Goal: Task Accomplishment & Management: Manage account settings

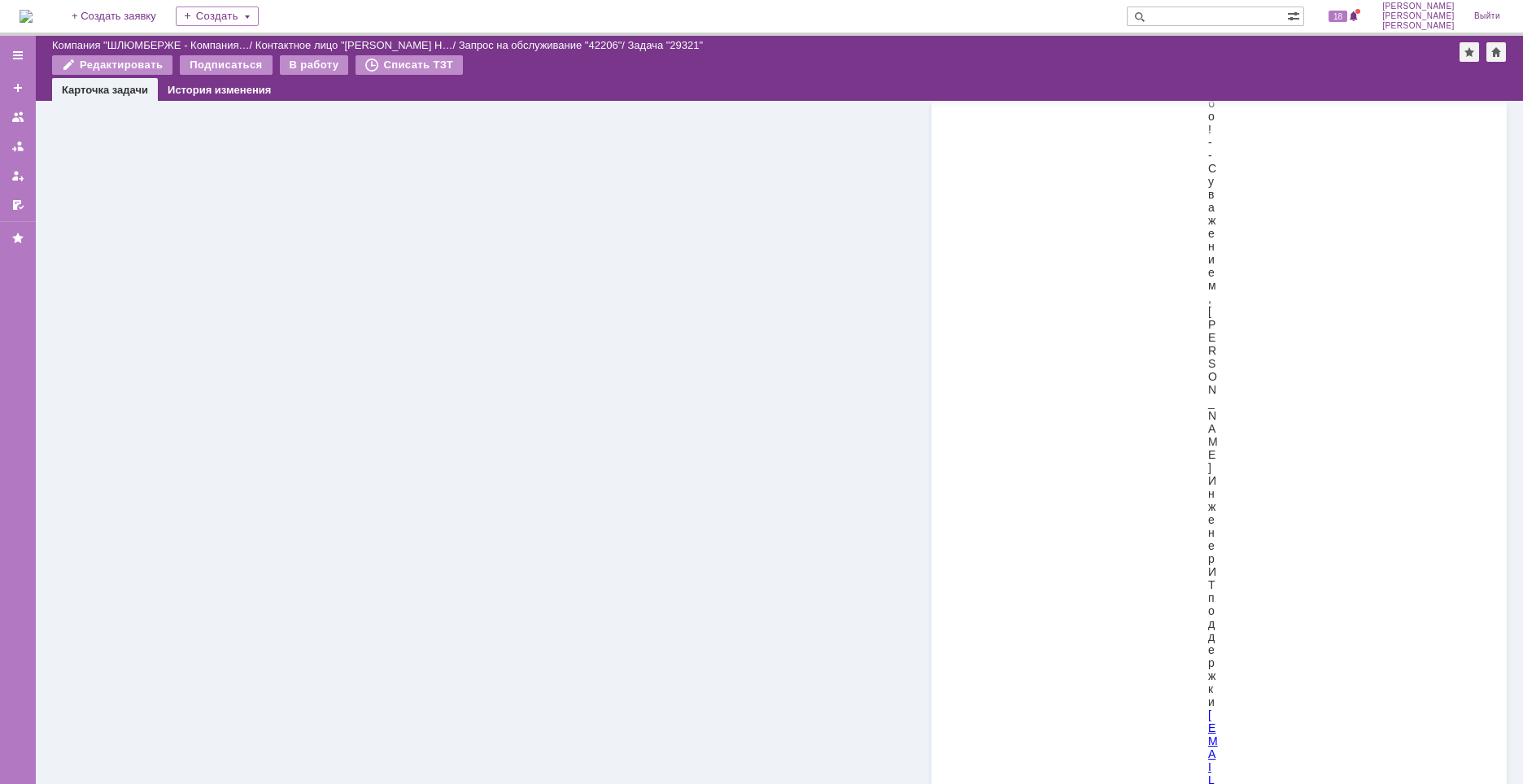
scroll to position [5634, 0]
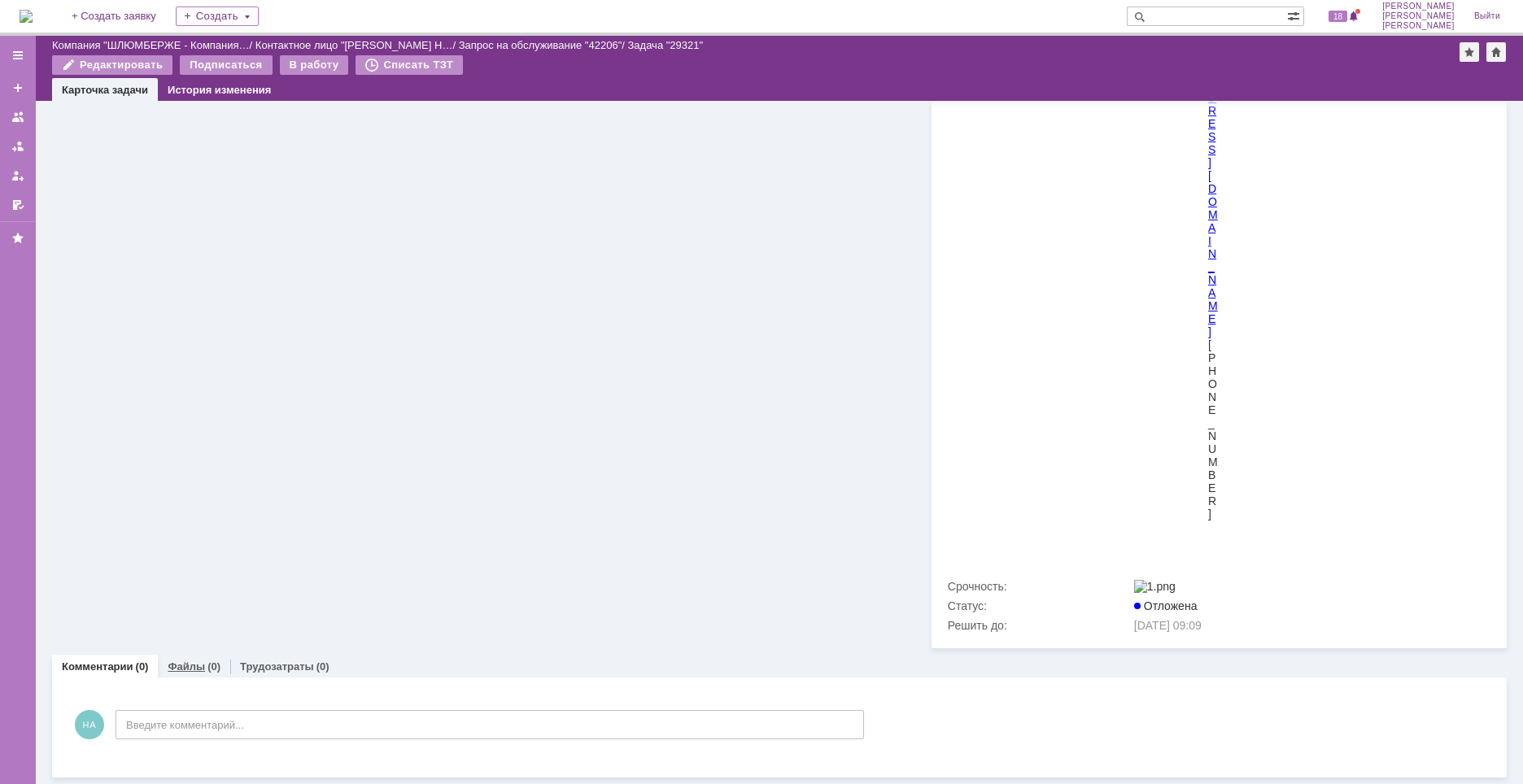
click at [192, 671] on link "Файлы" at bounding box center [186, 667] width 37 height 12
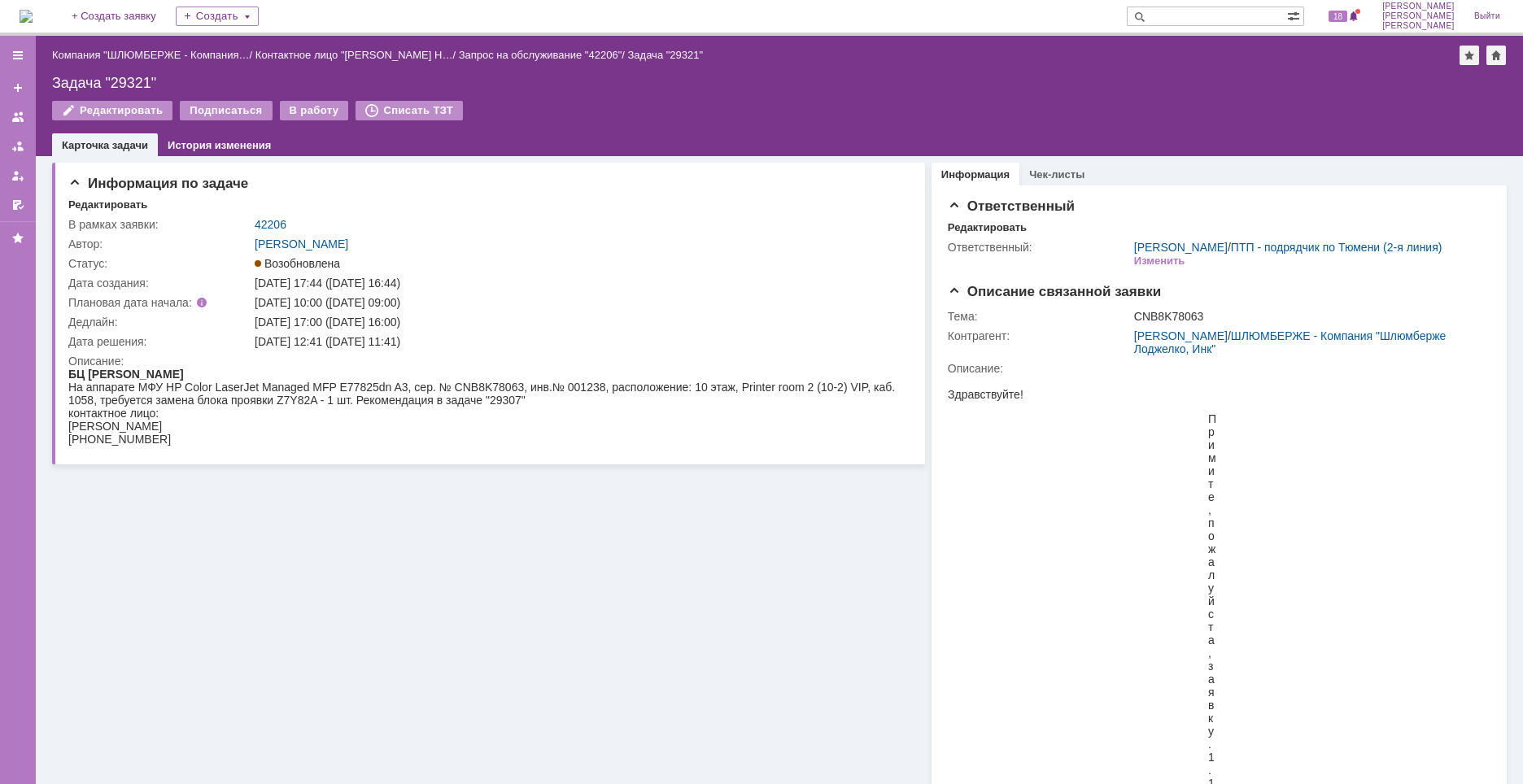
click at [120, 81] on div "Задача "29321"" at bounding box center [779, 83] width 1454 height 17
copy div "29321"
click at [496, 401] on div "На аппарате МФУ HP Color LaserJet Managed MFP E77825dn A3, сер. № CNB8K78063, и…" at bounding box center [486, 393] width 834 height 26
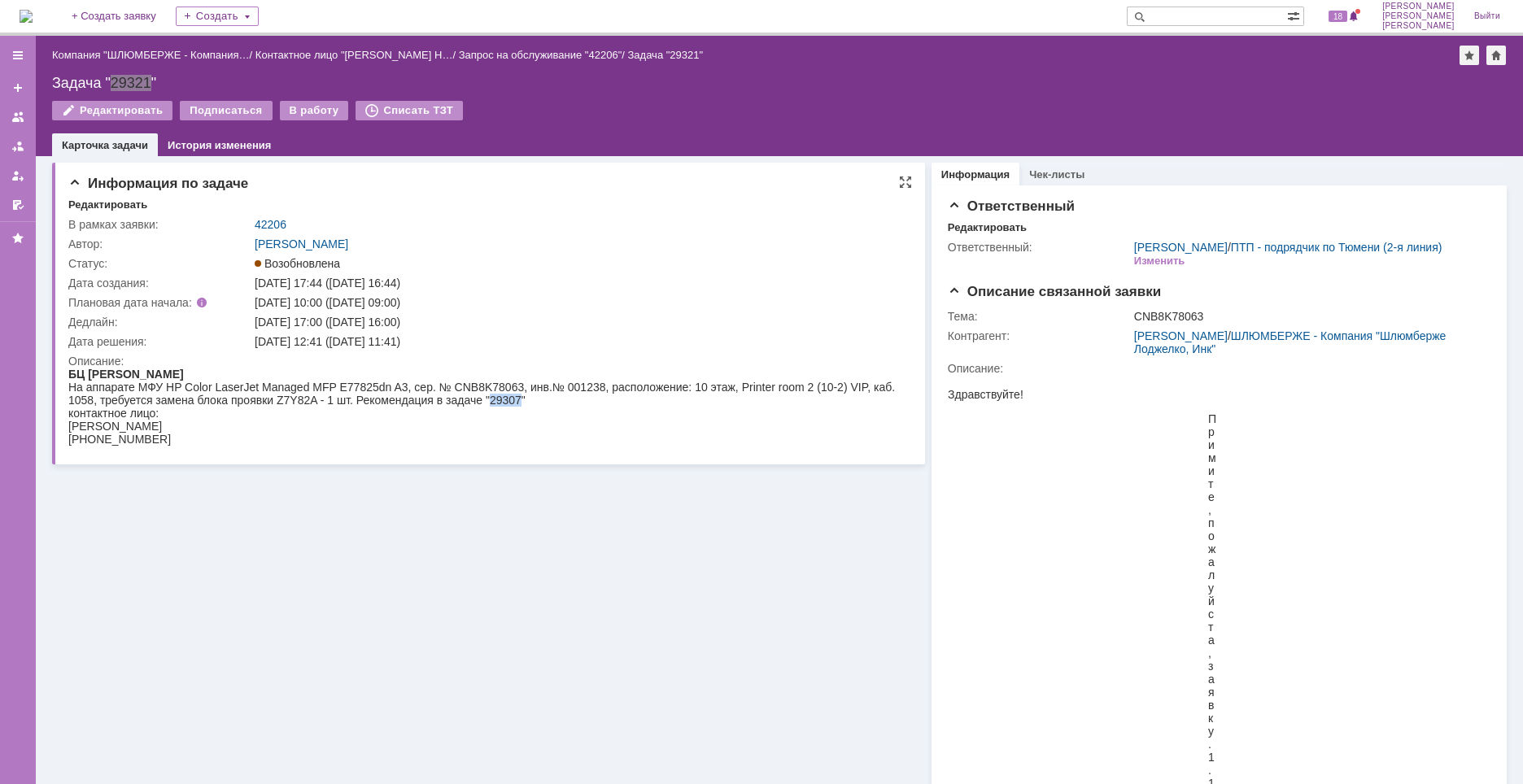
copy div "29307"
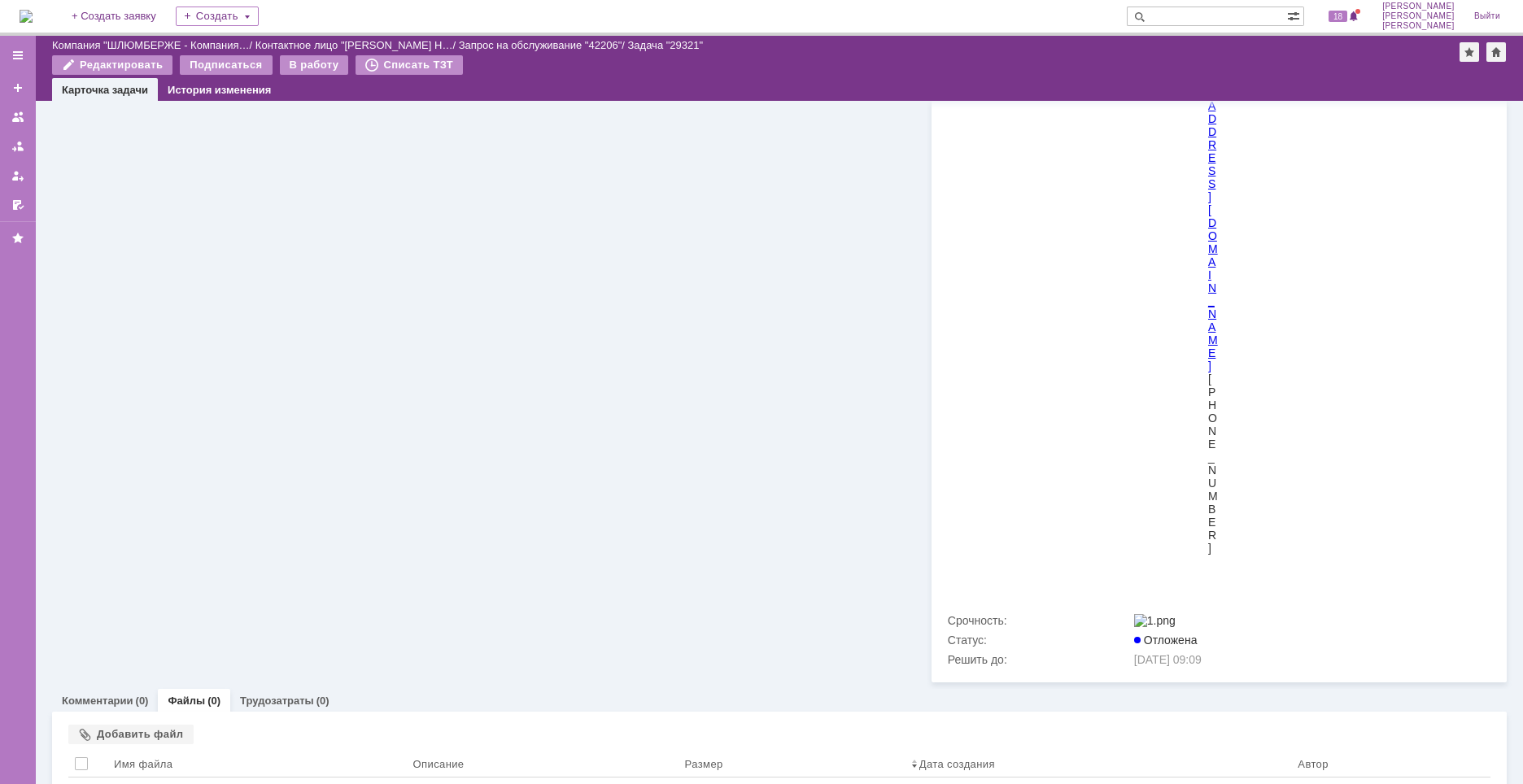
scroll to position [5639, 0]
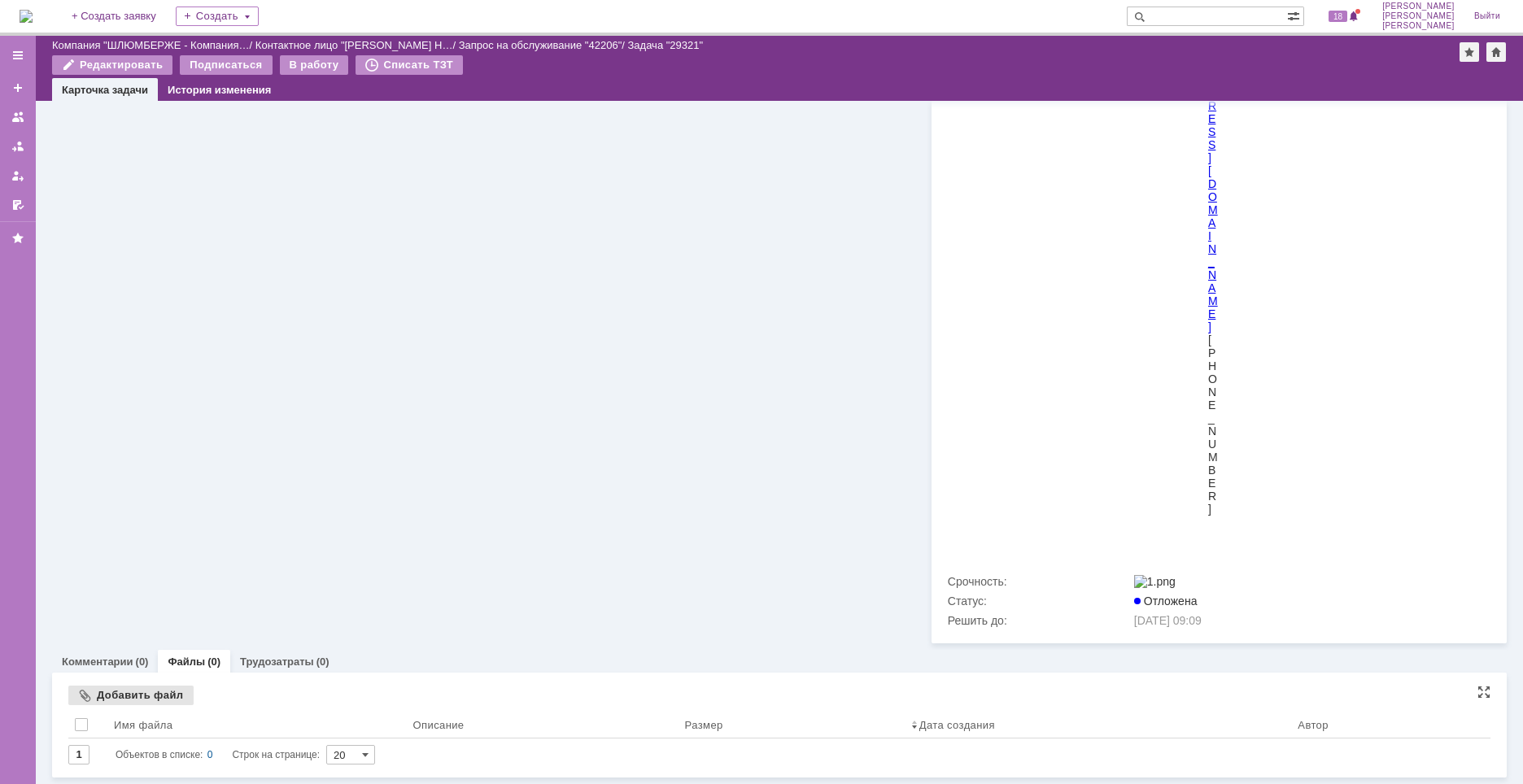
click at [156, 696] on div "Добавить файл" at bounding box center [131, 696] width 125 height 20
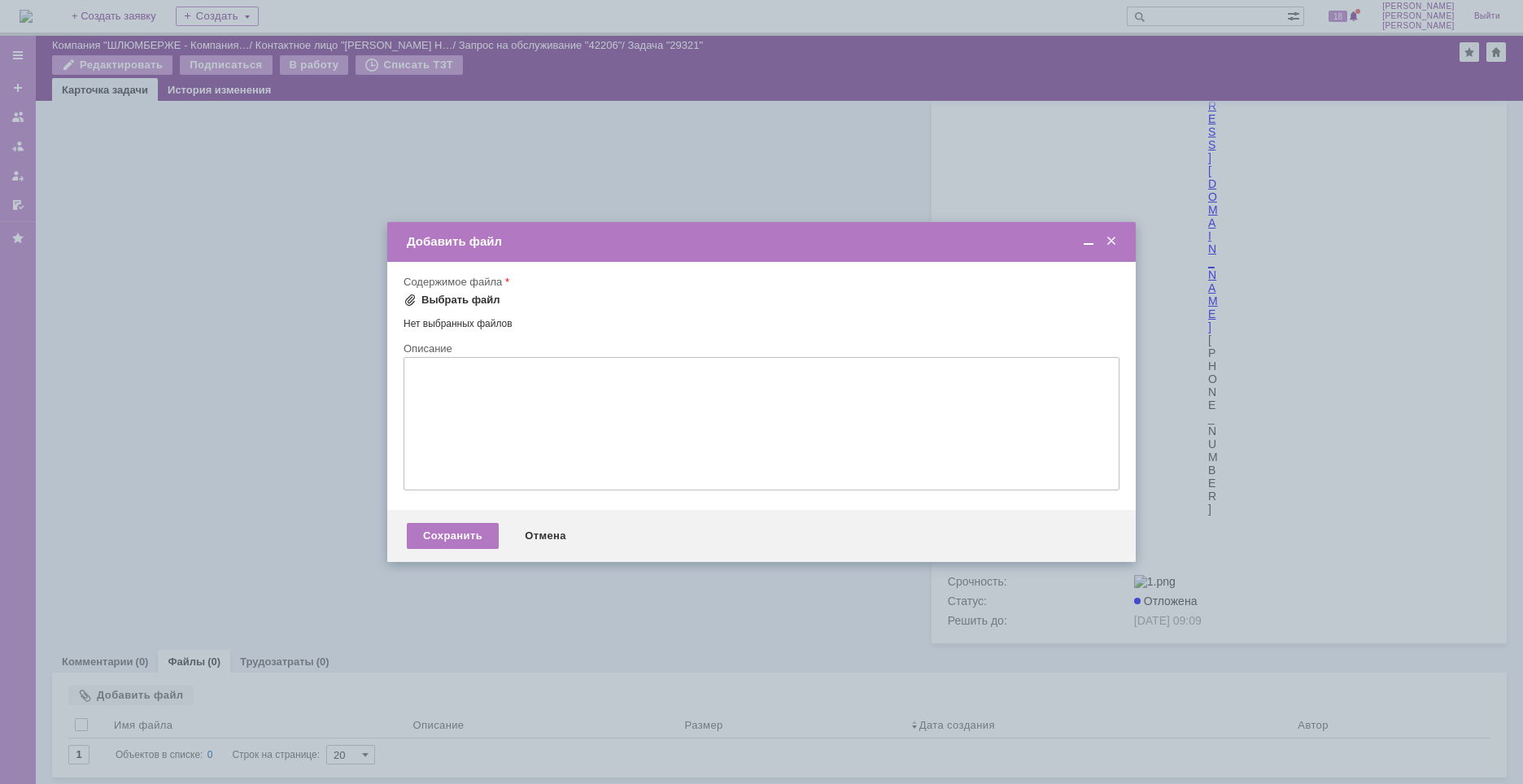
click at [456, 299] on div "Выбрать файл" at bounding box center [460, 300] width 79 height 13
drag, startPoint x: 170, startPoint y: 5549, endPoint x: 1111, endPoint y: 242, distance: 5389.8
click at [1111, 242] on span at bounding box center [1111, 239] width 17 height 15
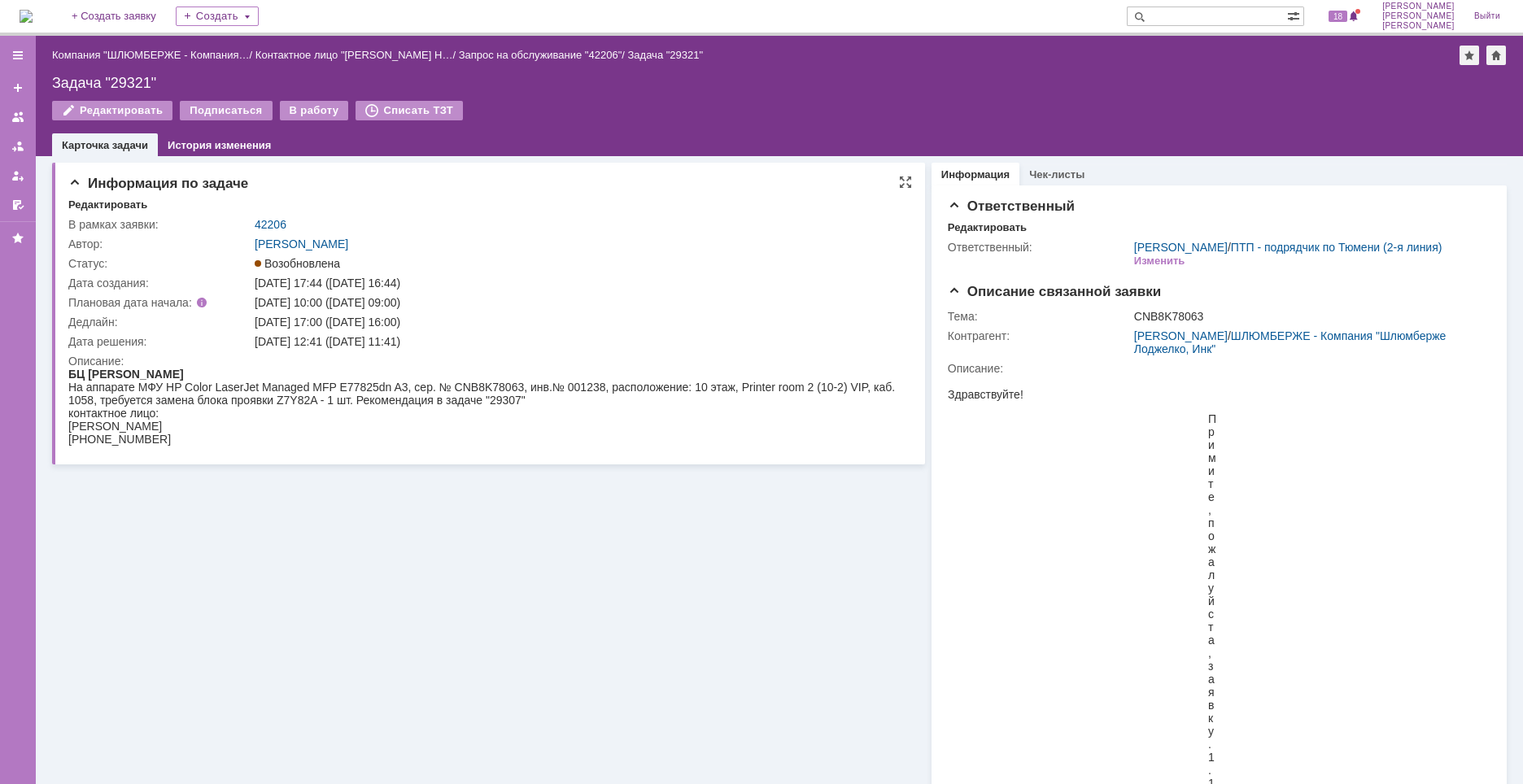
click at [510, 392] on div "На аппарате МФУ HP Color LaserJet Managed MFP E77825dn A3, сер. № CNB8K78063, и…" at bounding box center [486, 393] width 834 height 26
copy div "CNB8K78063"
click at [504, 398] on div "На аппарате МФУ HP Color LaserJet Managed MFP E77825dn A3, сер. № CNB8K78063, и…" at bounding box center [486, 393] width 834 height 26
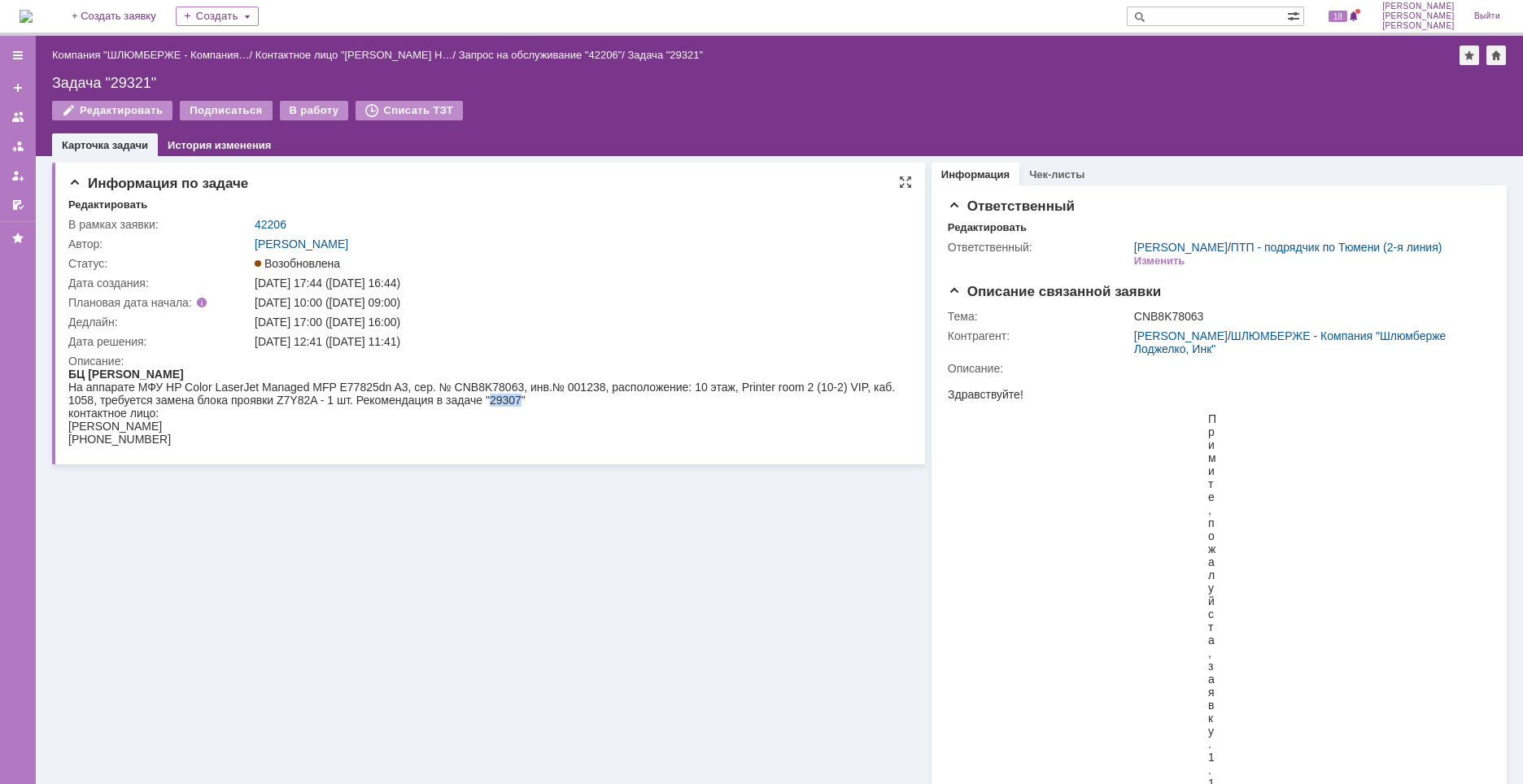
copy div "29307"
click at [507, 391] on div "На аппарате МФУ HP Color LaserJet Managed MFP E77825dn A3, сер. № CNB8K78063, и…" at bounding box center [486, 393] width 834 height 26
click at [611, 352] on td "Описание:" at bounding box center [486, 401] width 835 height 100
click at [481, 383] on div "На аппарате МФУ HP Color LaserJet Managed MFP E77825dn A3, сер. № CNB8K78063, и…" at bounding box center [486, 393] width 834 height 26
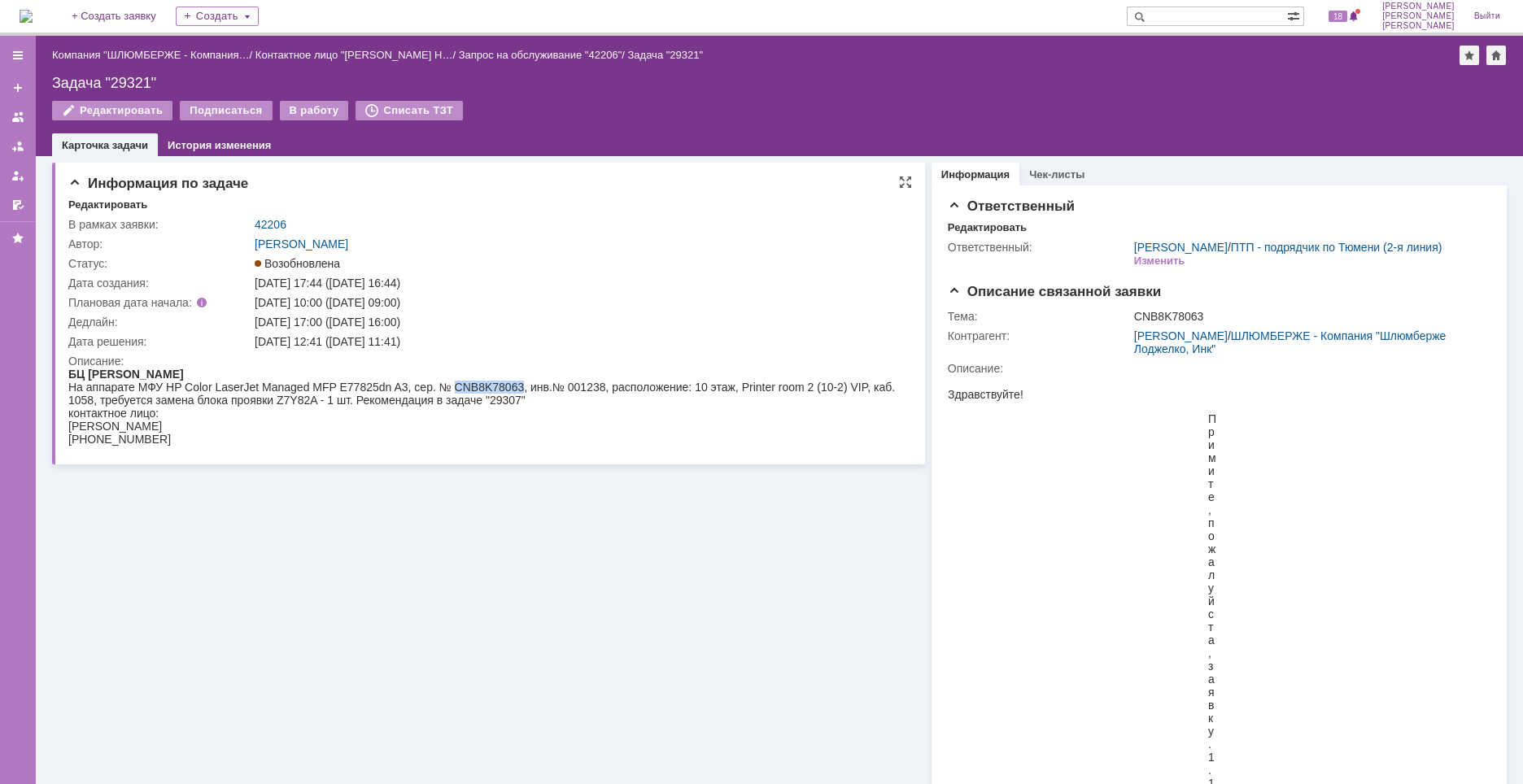
click at [481, 383] on div "На аппарате МФУ HP Color LaserJet Managed MFP E77825dn A3, сер. № CNB8K78063, и…" at bounding box center [486, 393] width 834 height 26
click at [520, 438] on div "[PHONE_NUMBER]" at bounding box center [482, 439] width 827 height 13
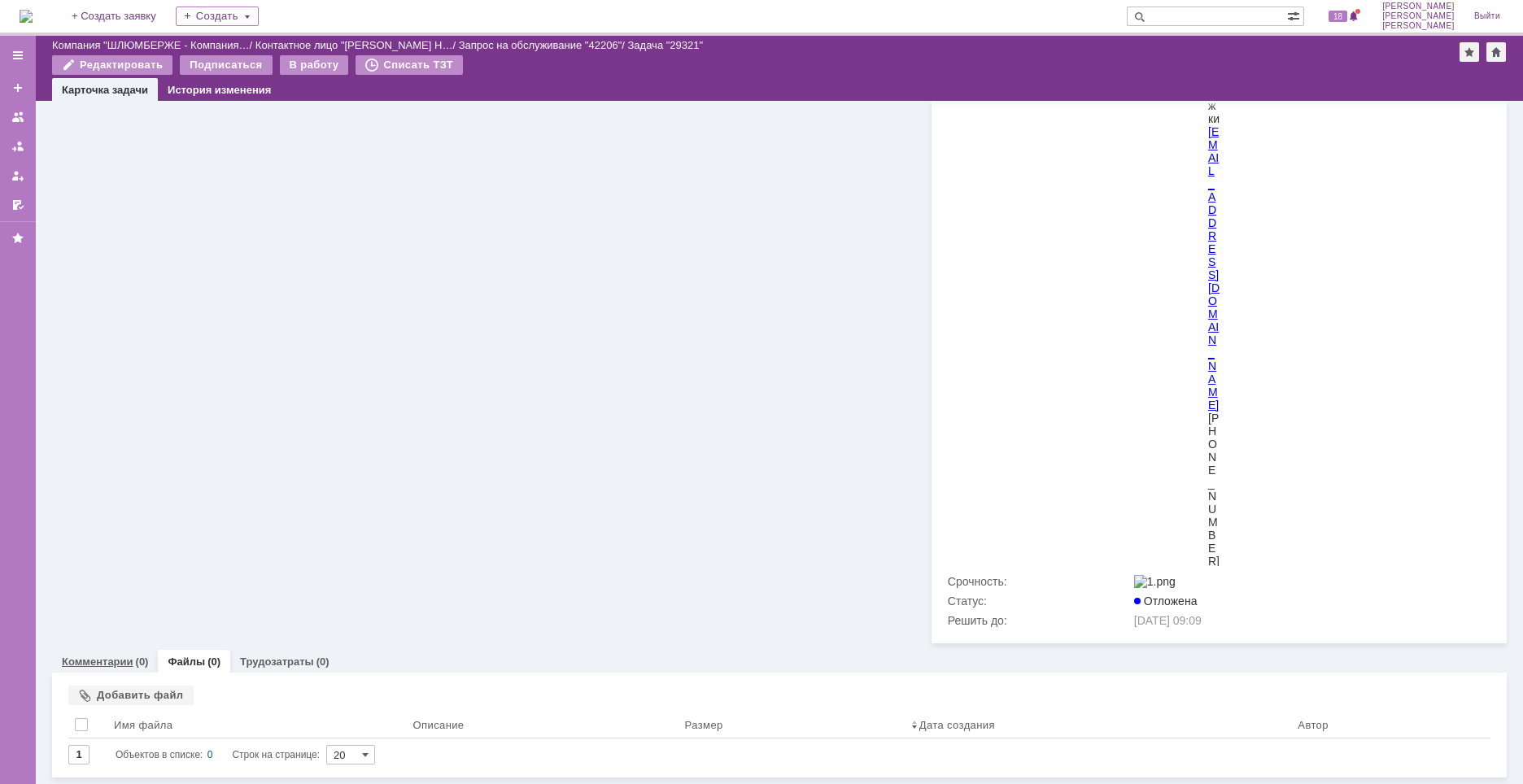
click at [109, 669] on div "Комментарии (0)" at bounding box center [105, 662] width 106 height 24
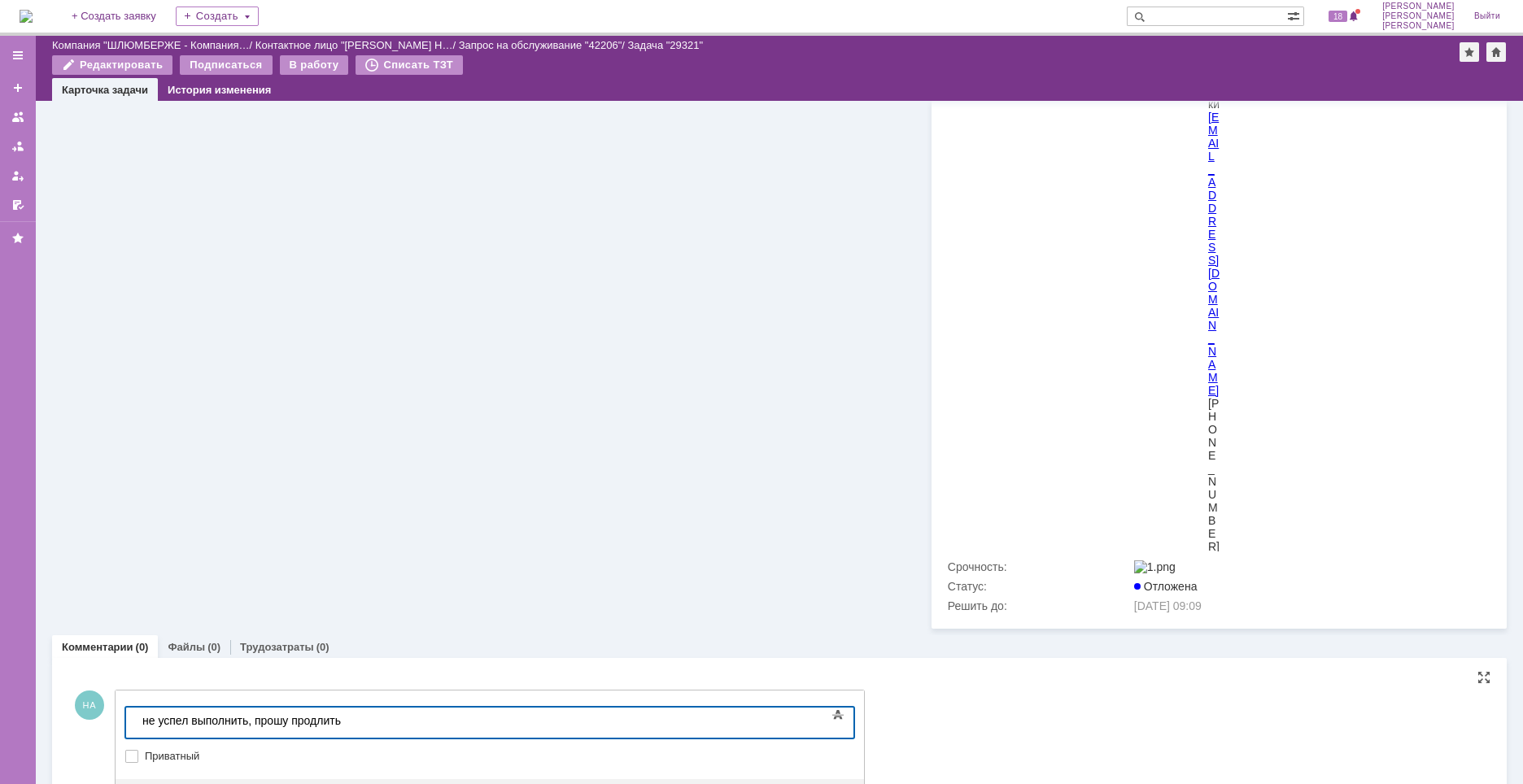
scroll to position [4782, 0]
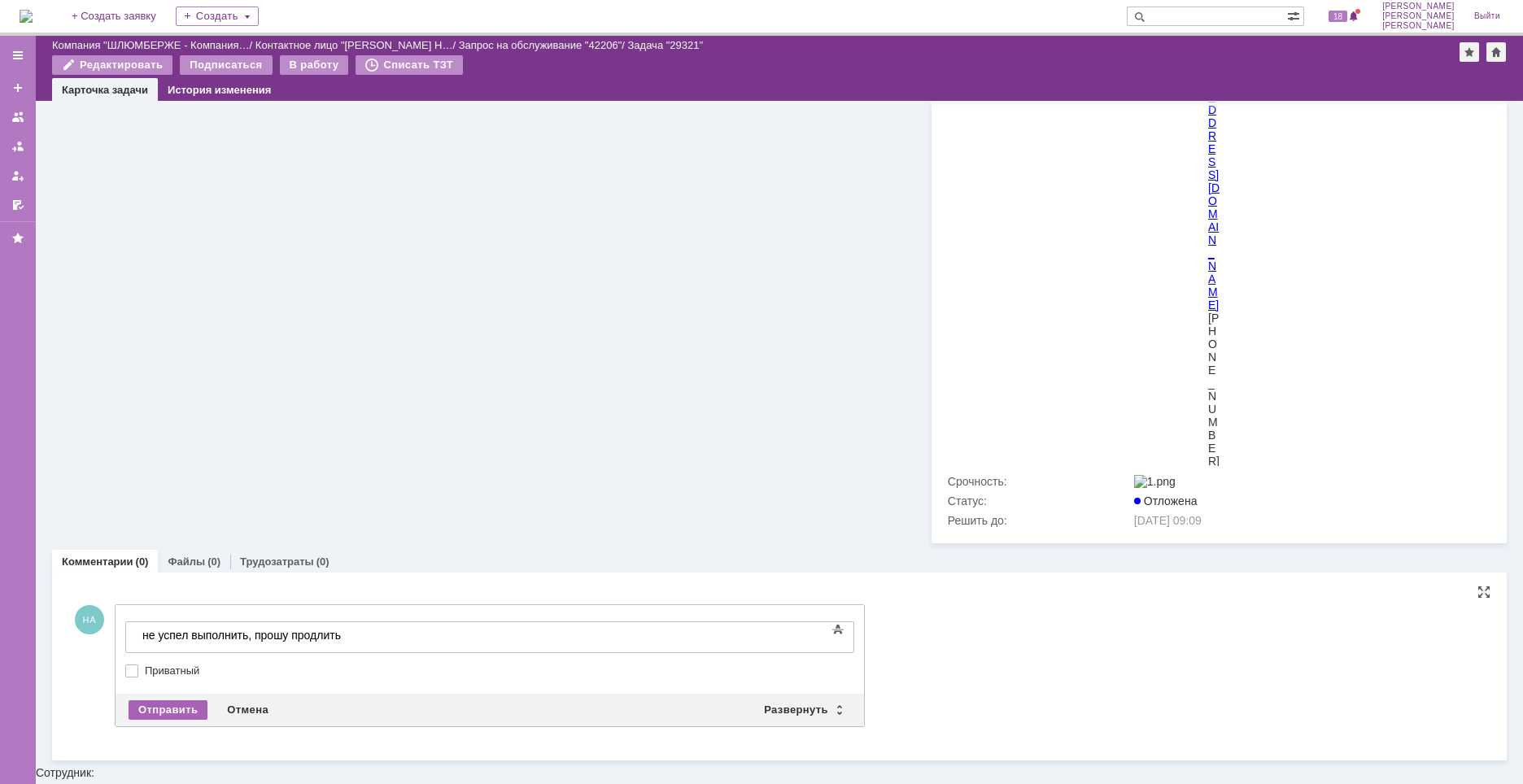
click at [182, 719] on div "Отправить" at bounding box center [167, 710] width 79 height 20
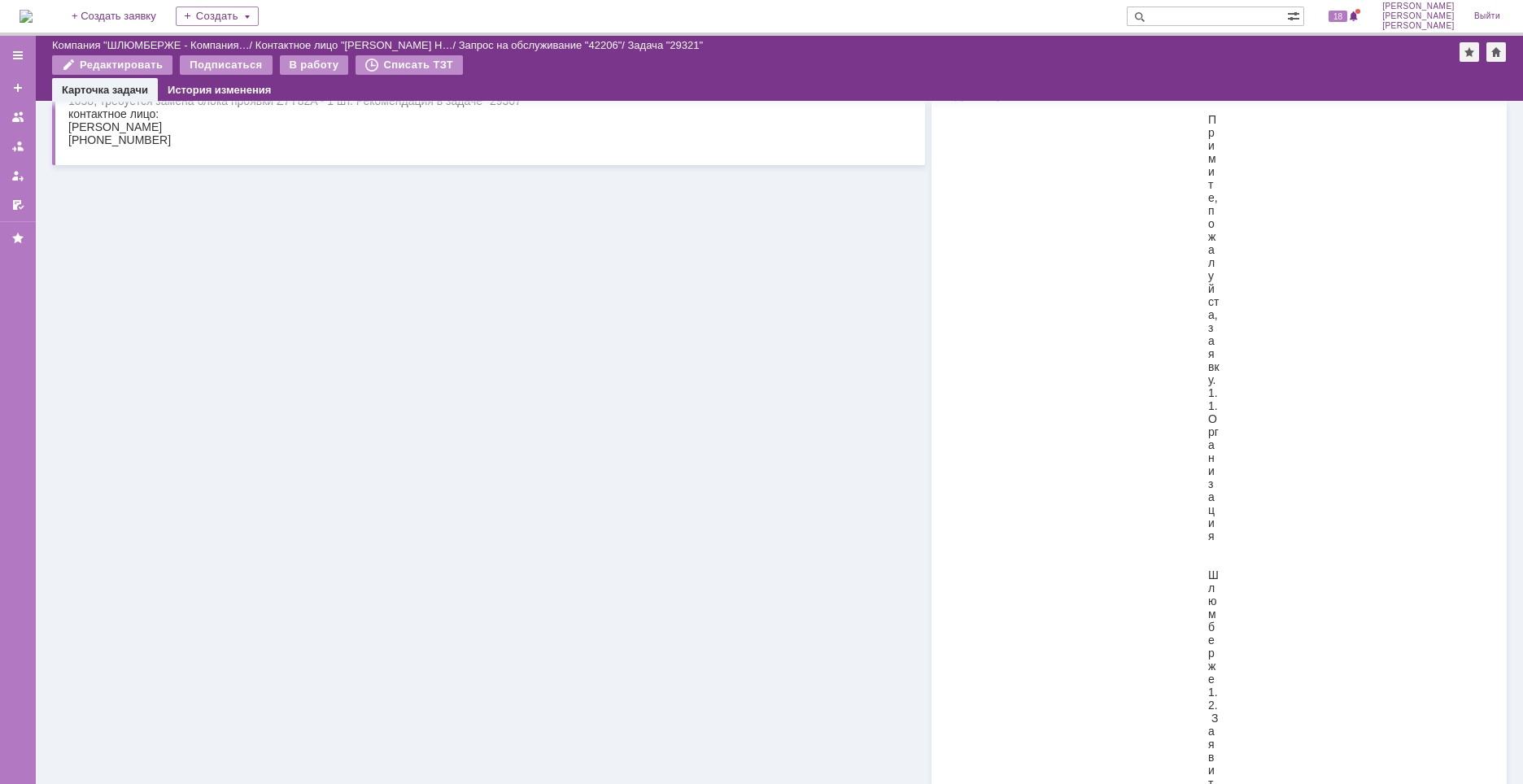
scroll to position [0, 0]
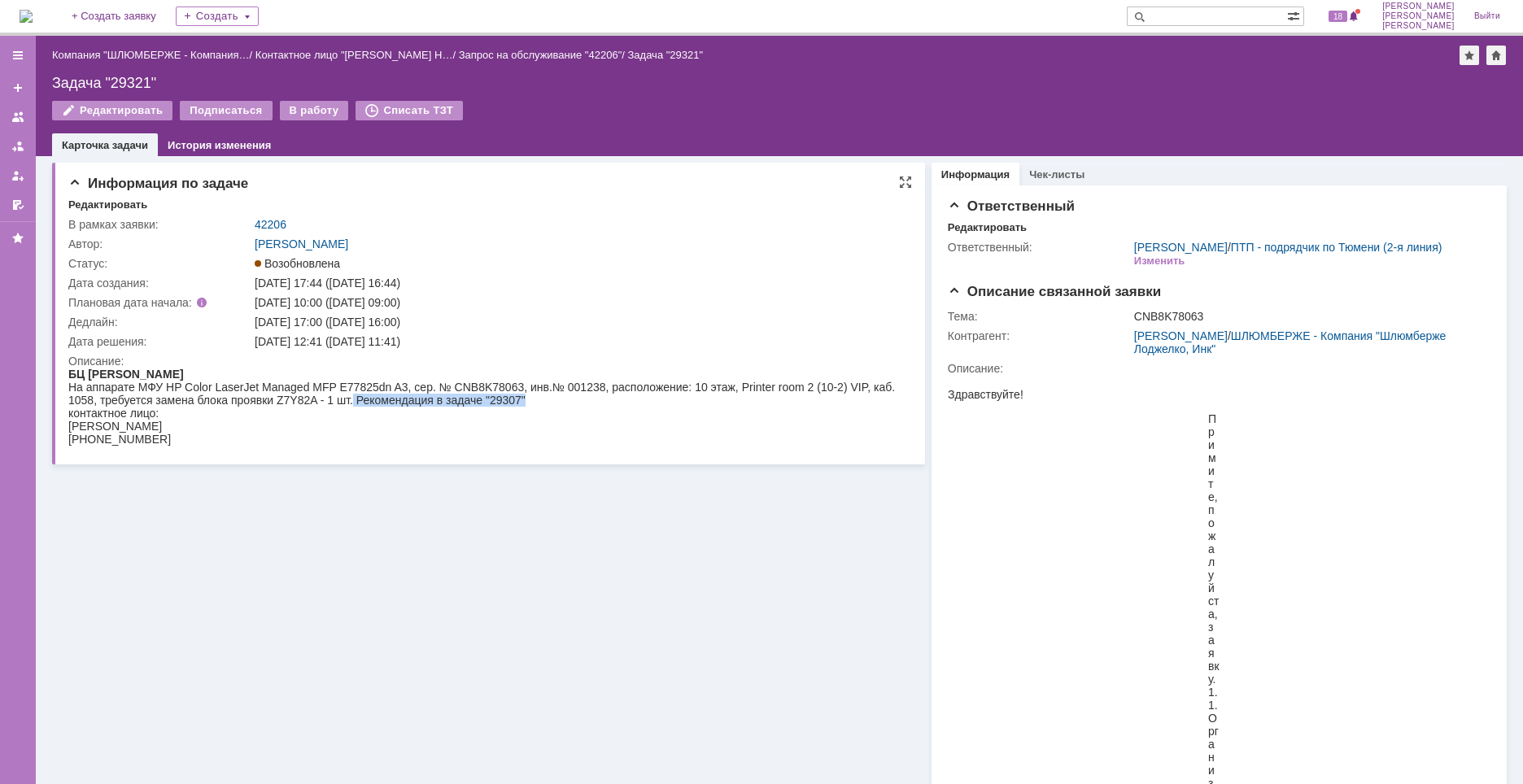
drag, startPoint x: 539, startPoint y: 401, endPoint x: 354, endPoint y: 403, distance: 185.0
click at [354, 403] on div "На аппарате МФУ HP Color LaserJet Managed MFP E77825dn A3, сер. № CNB8K78063, и…" at bounding box center [482, 393] width 827 height 26
drag, startPoint x: 521, startPoint y: 417, endPoint x: 552, endPoint y: 408, distance: 32.3
click at [522, 417] on div "контактное лицо:" at bounding box center [482, 414] width 827 height 13
click at [676, 264] on div "Возобновлена" at bounding box center [577, 264] width 645 height 13
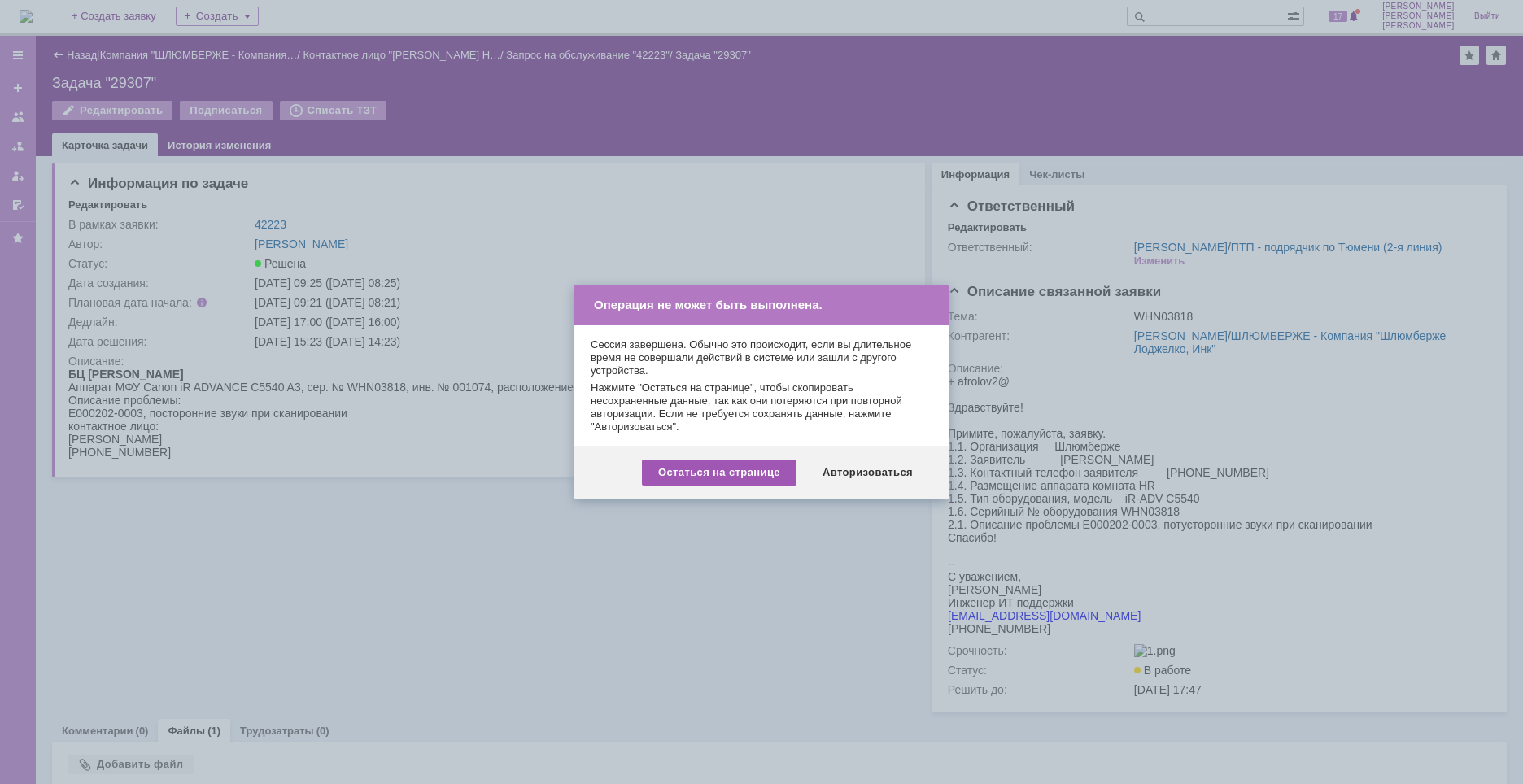
click at [769, 476] on div "Остаться на странице" at bounding box center [719, 472] width 155 height 26
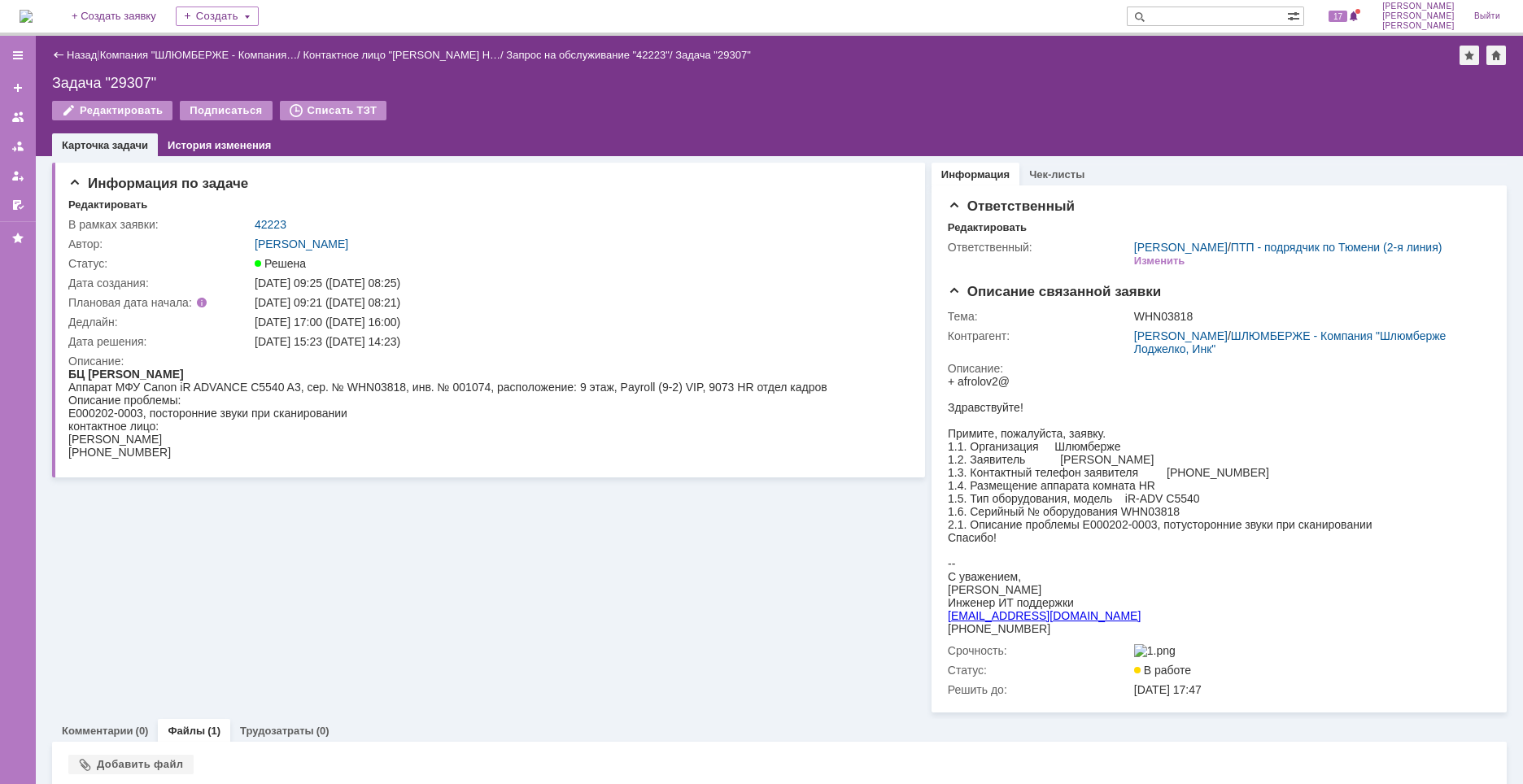
click at [1279, 7] on div "На домашнюю + Создать заявку Создать 17 Найденова Анастасия Дмитриевна Выйти" at bounding box center [761, 17] width 1523 height 36
click at [1285, 15] on input "text" at bounding box center [1207, 17] width 160 height 20
paste input "29307"
type input "29307"
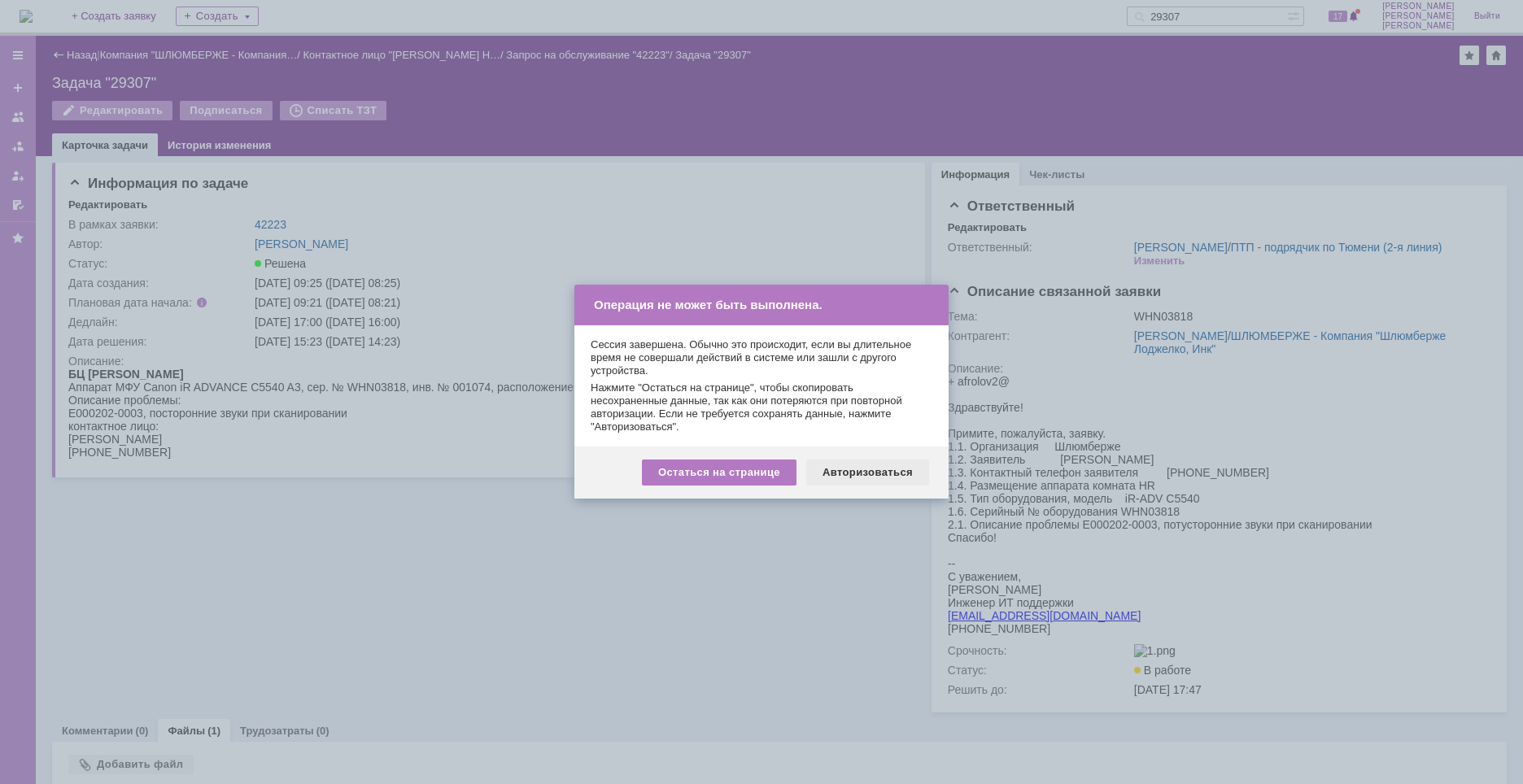
click at [907, 467] on div "Авторизоваться" at bounding box center [868, 472] width 122 height 26
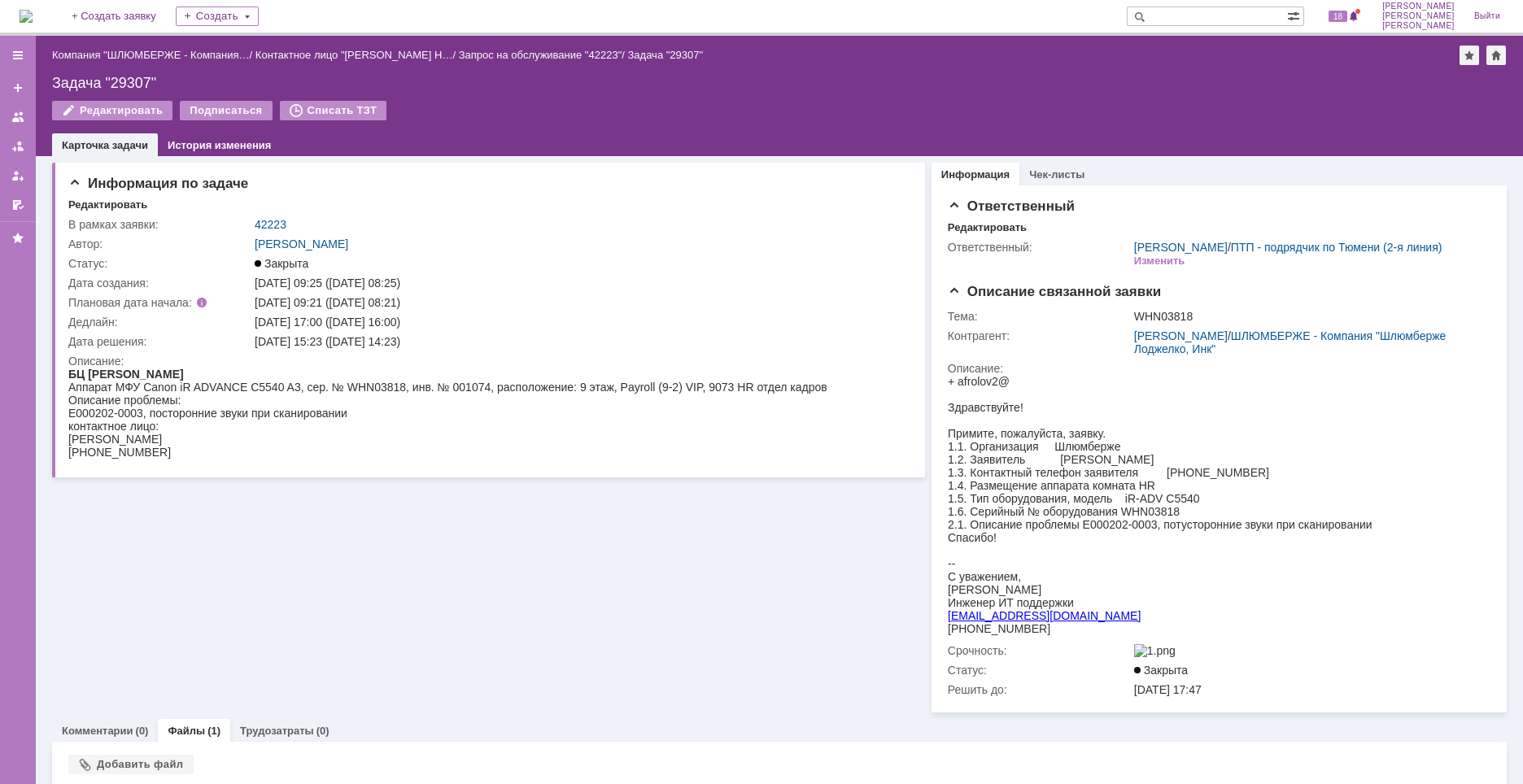
click at [32, 19] on img at bounding box center [26, 17] width 13 height 13
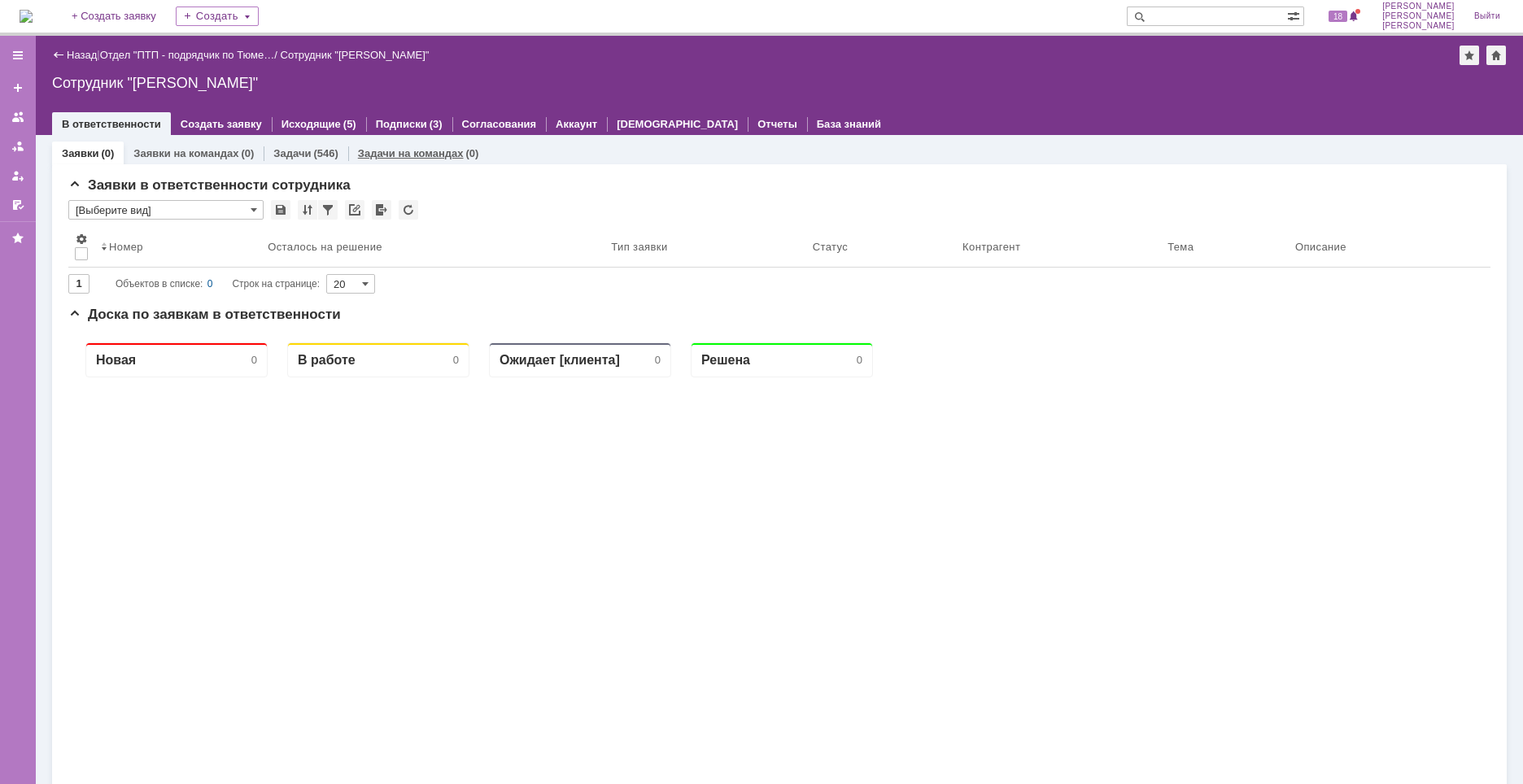
click at [421, 155] on link "Задачи на командах" at bounding box center [411, 153] width 106 height 12
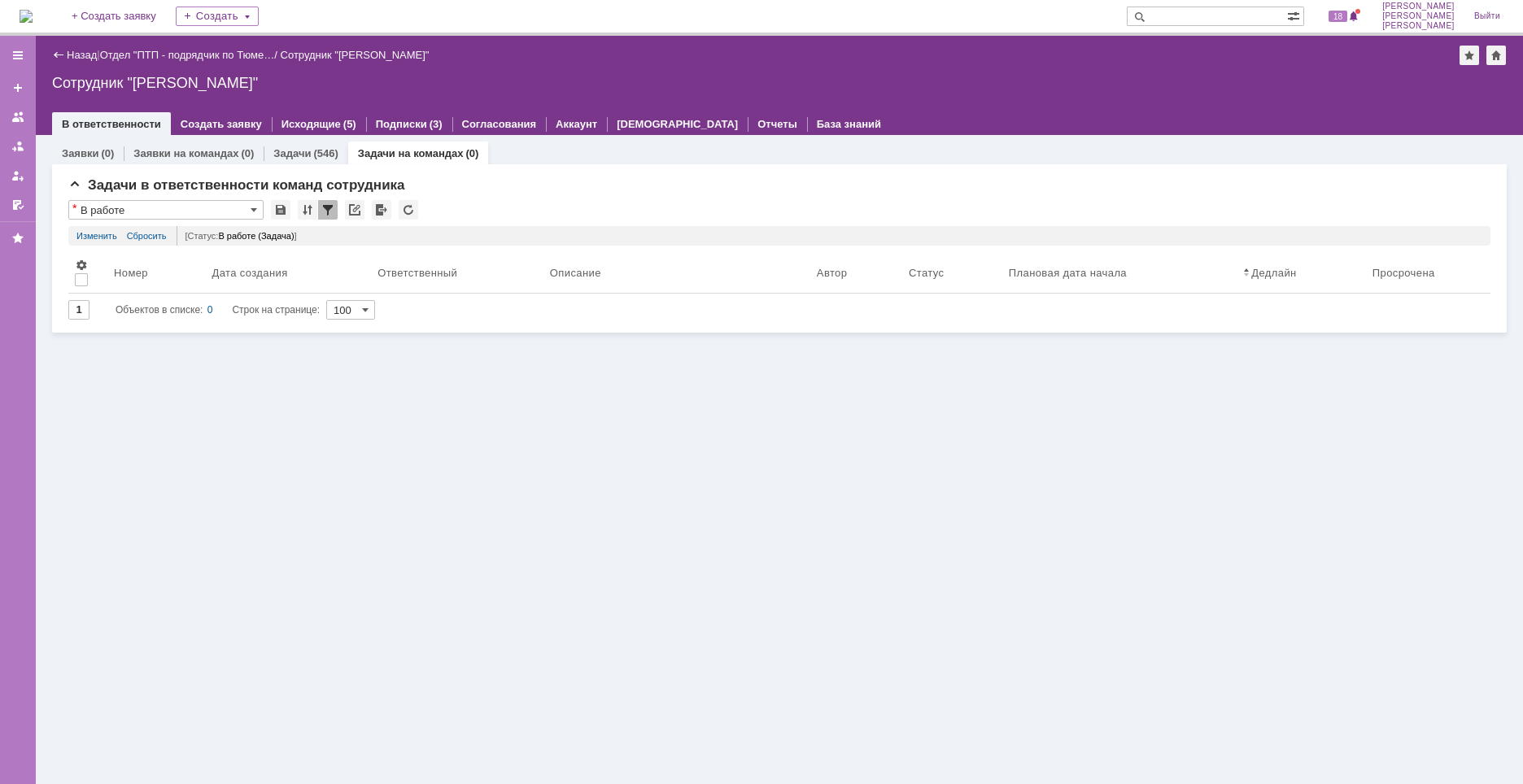
click at [32, 15] on img at bounding box center [26, 17] width 13 height 13
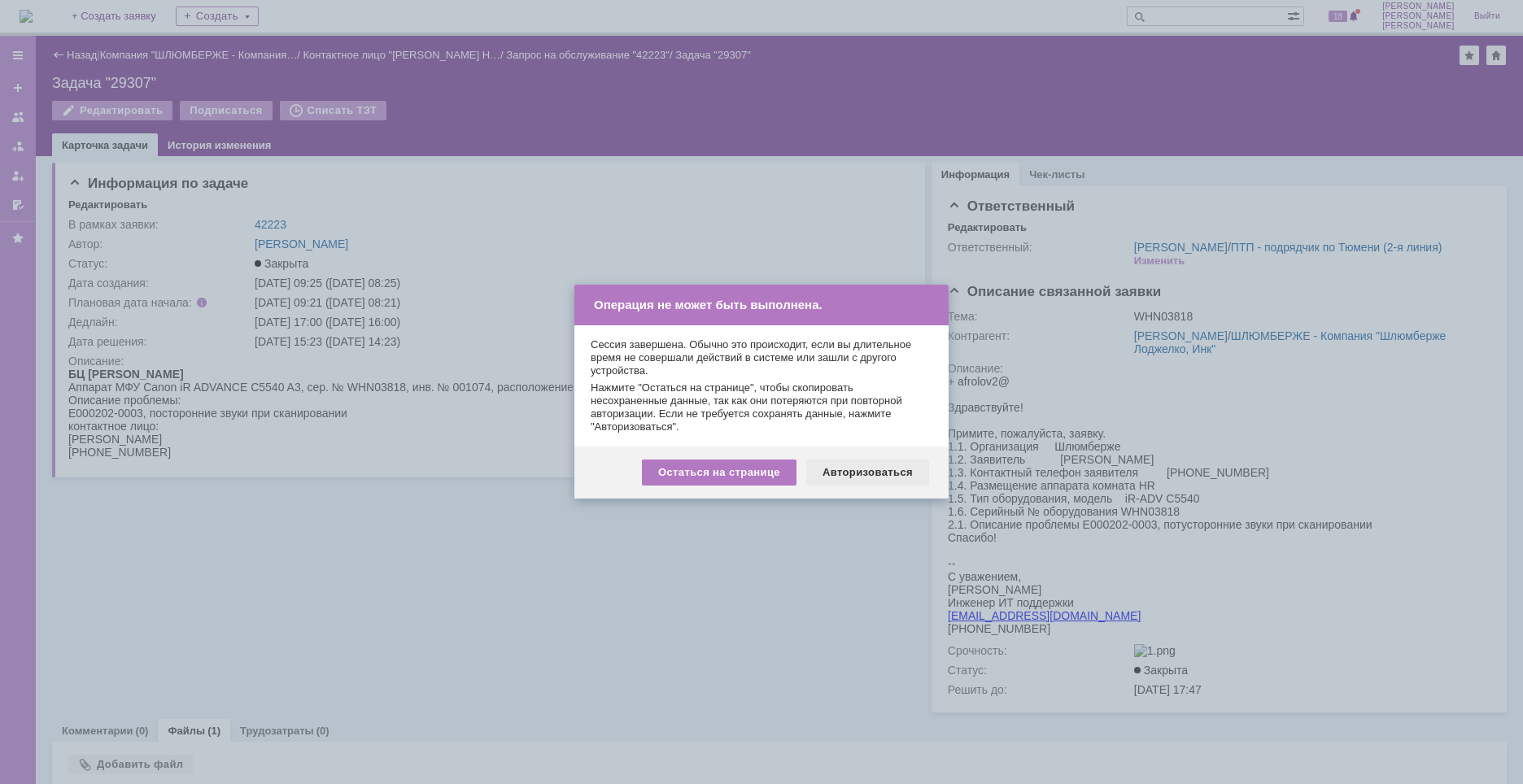
click at [840, 474] on div "Авторизоваться" at bounding box center [868, 472] width 122 height 26
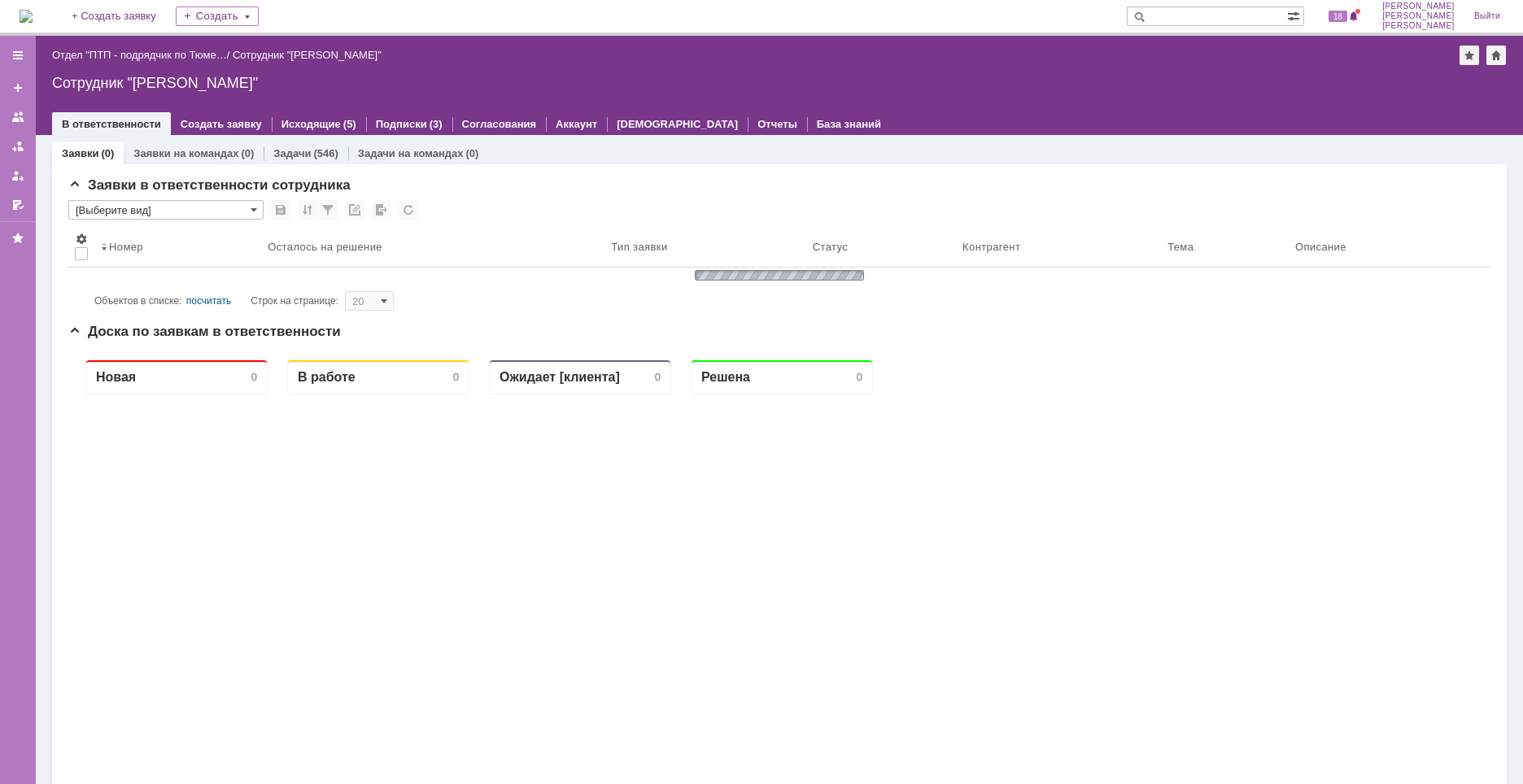
click at [1207, 13] on input "text" at bounding box center [1207, 17] width 160 height 20
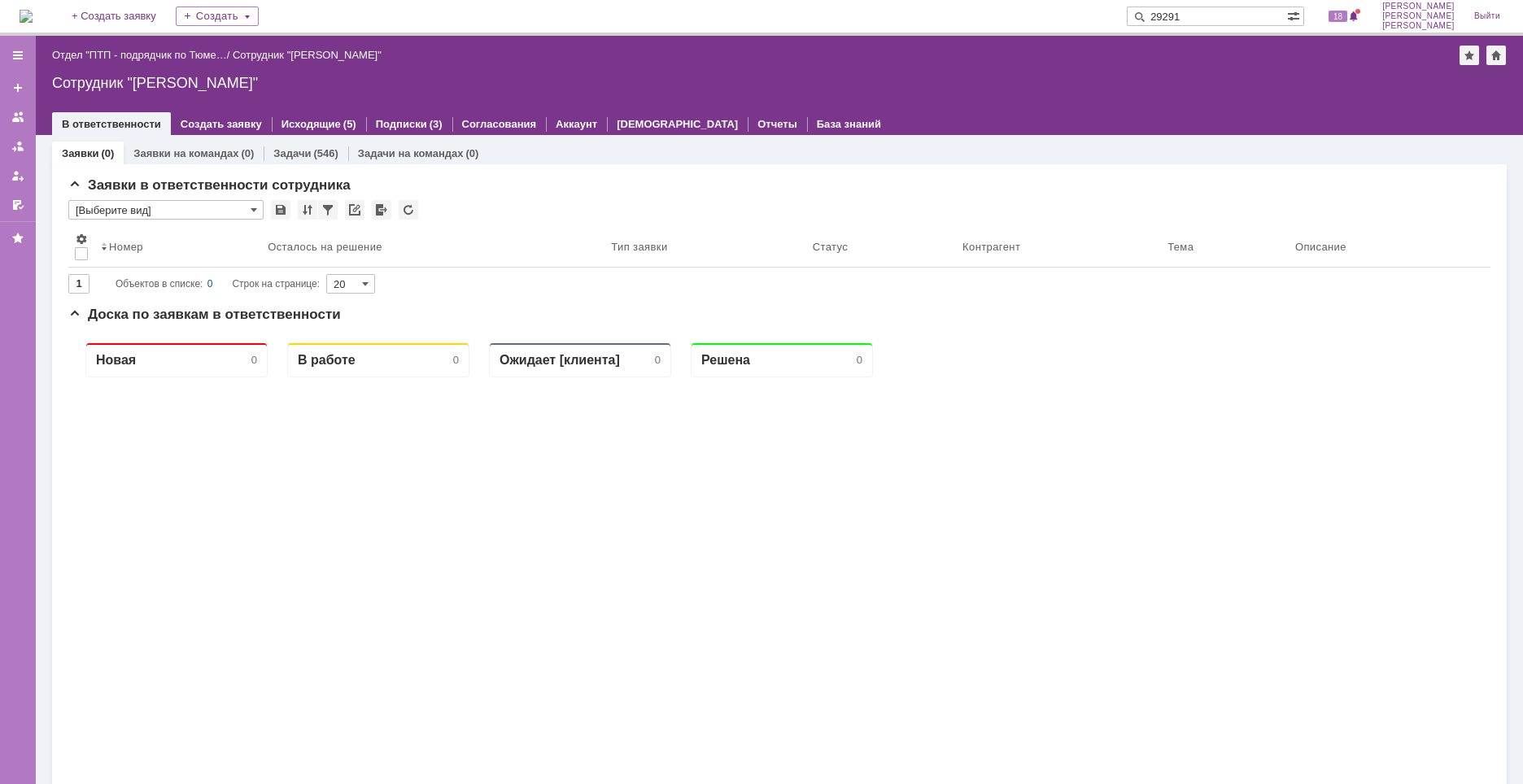
type input "29291"
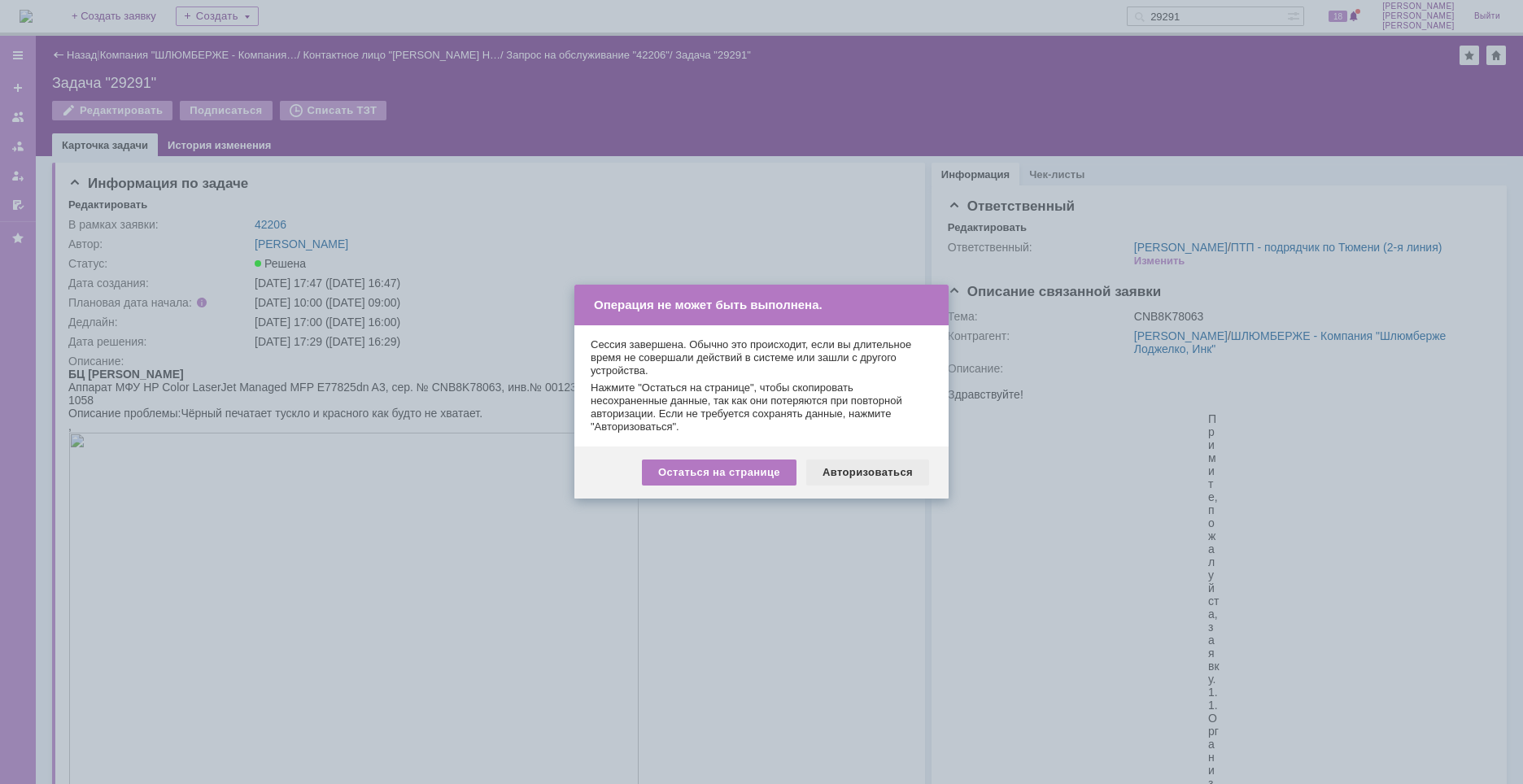
click at [858, 466] on div "Авторизоваться" at bounding box center [868, 472] width 122 height 26
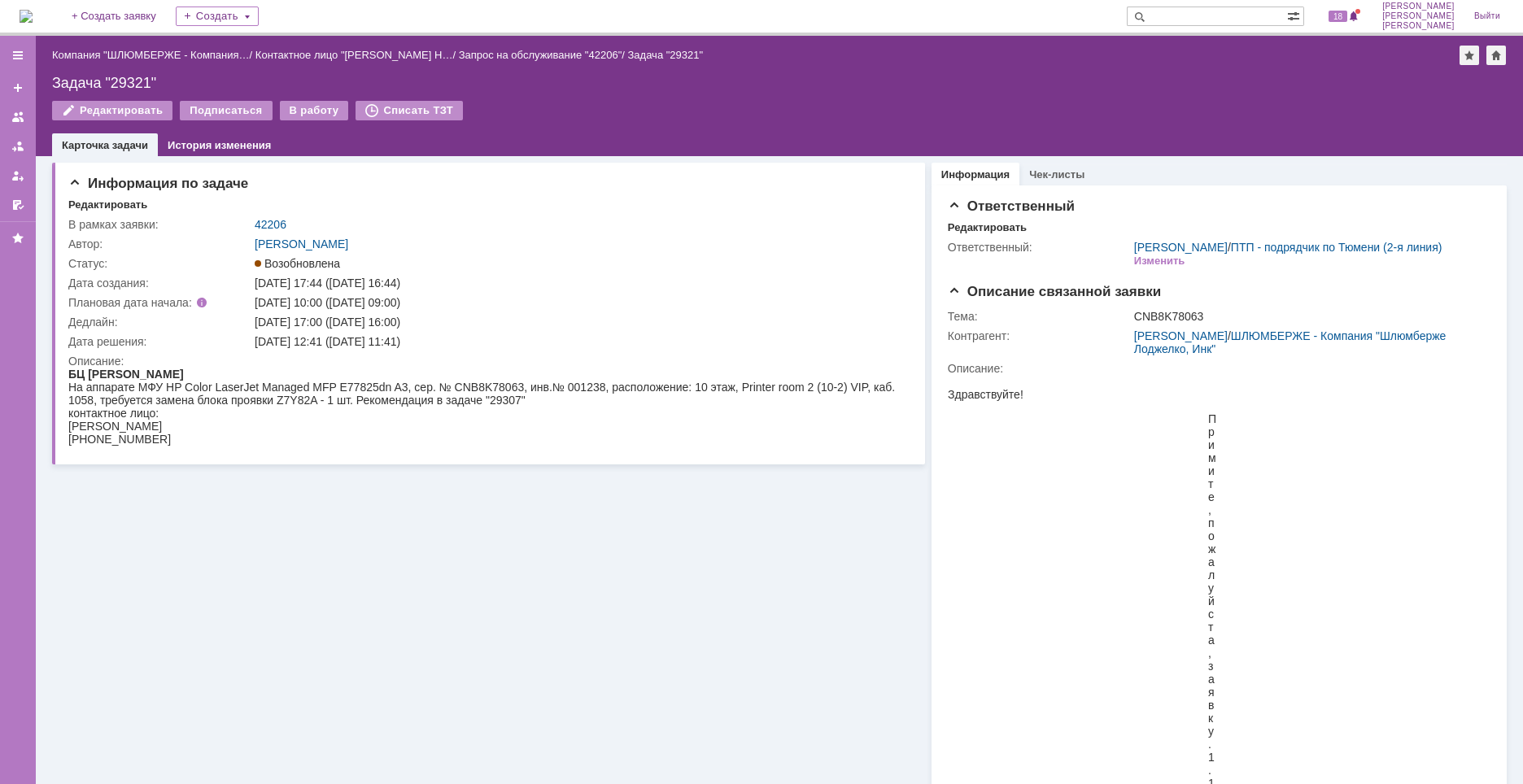
click at [123, 75] on div "Задача "29321"" at bounding box center [779, 83] width 1454 height 17
copy div "29321"
drag, startPoint x: 352, startPoint y: 323, endPoint x: 437, endPoint y: 324, distance: 85.0
click at [437, 324] on div "[DATE] 17:00 ([DATE] 16:00)" at bounding box center [577, 323] width 645 height 13
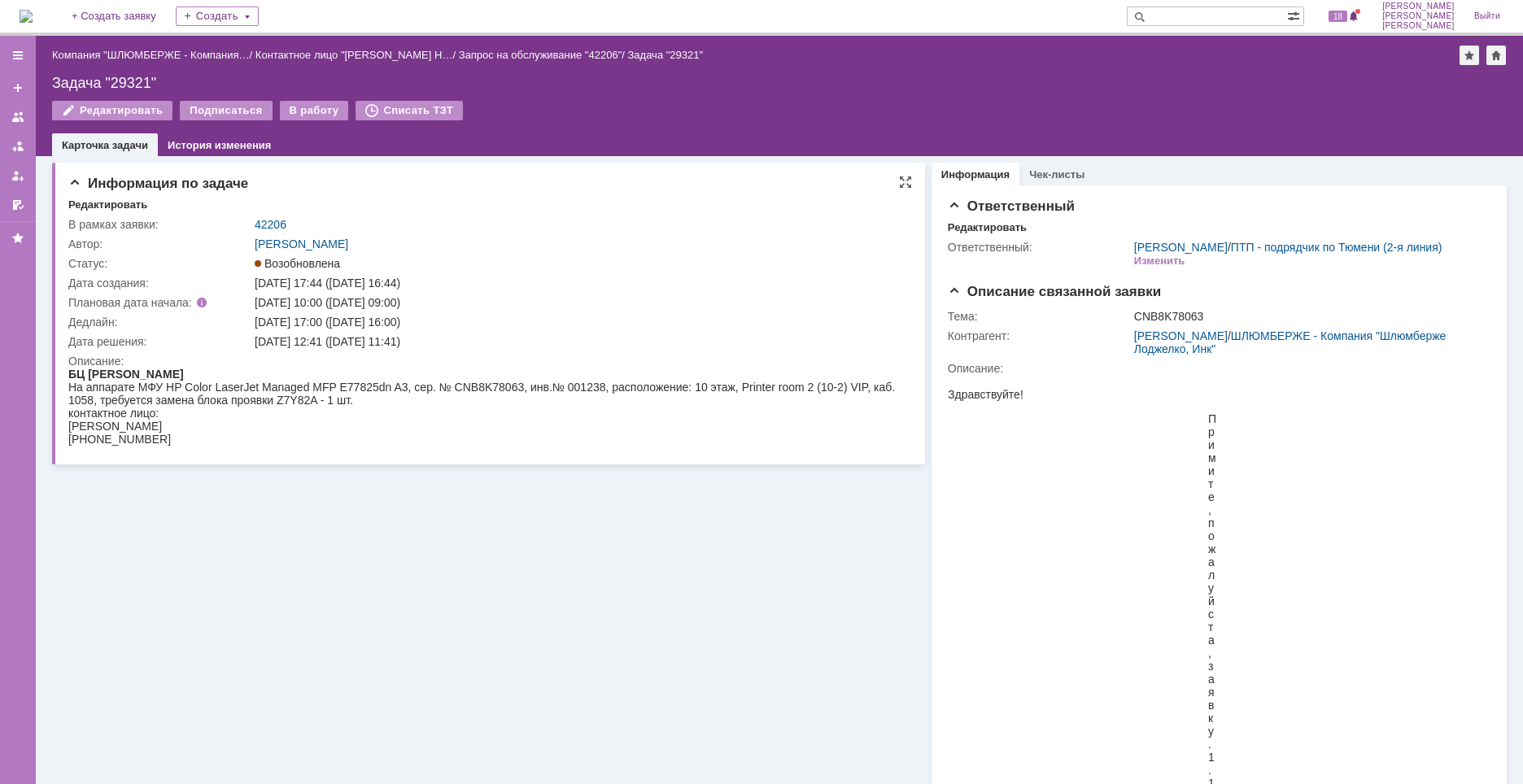
copy div "[DATE] 16:00"
click at [311, 112] on div "В работу" at bounding box center [314, 111] width 69 height 20
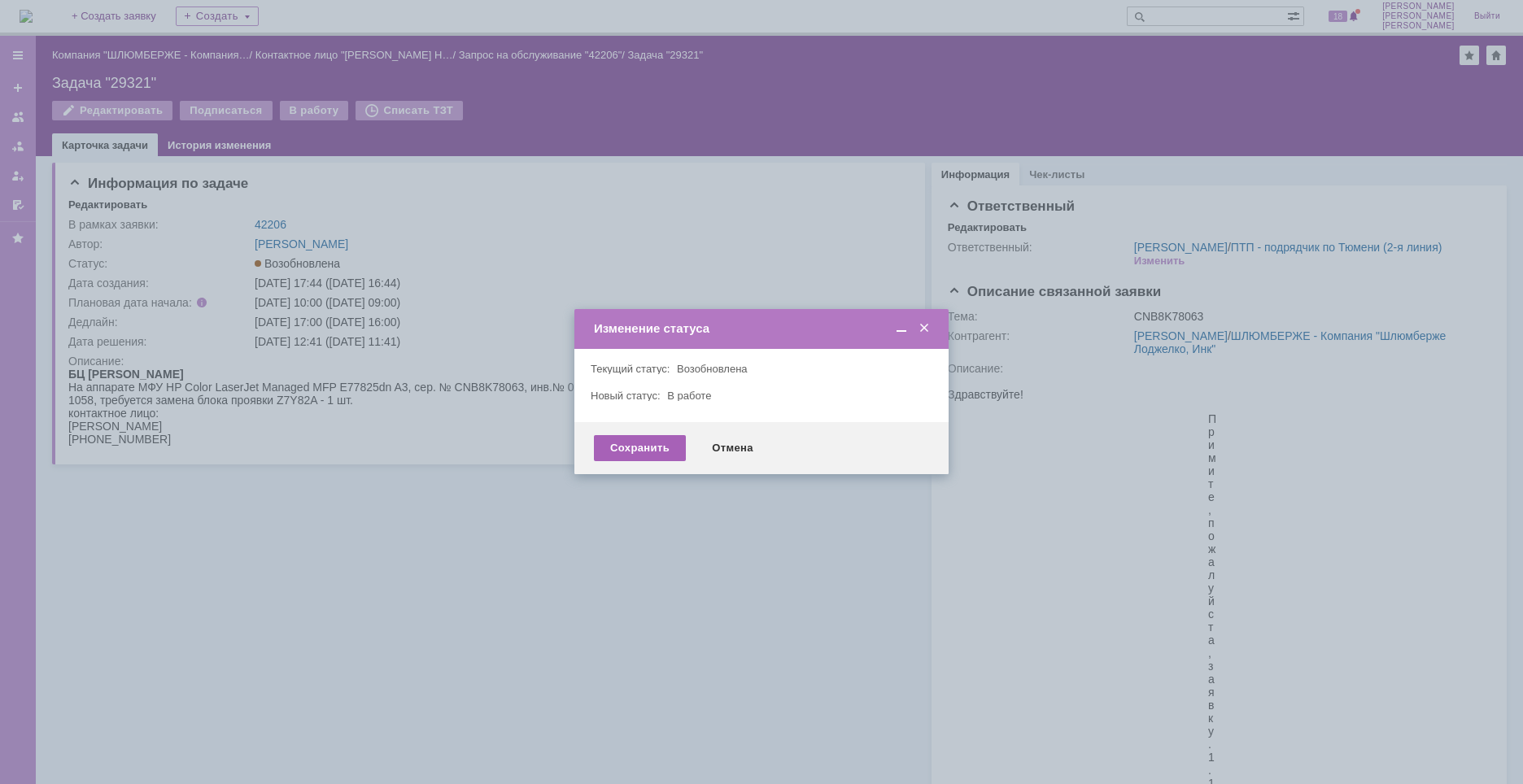
click at [649, 446] on div "Сохранить" at bounding box center [639, 447] width 92 height 26
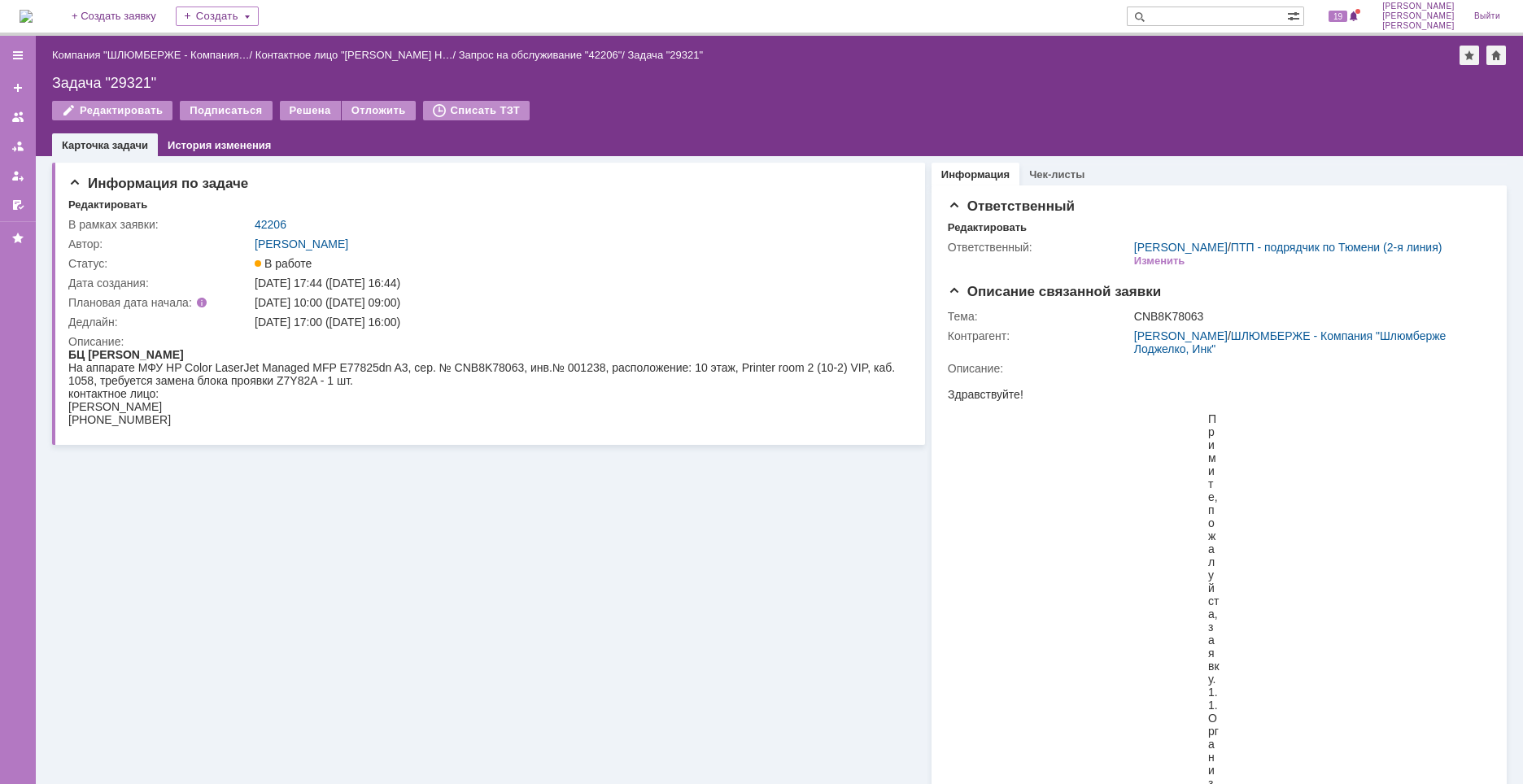
click at [1205, 13] on input "text" at bounding box center [1207, 17] width 160 height 20
paste input "29224"
type input "29224"
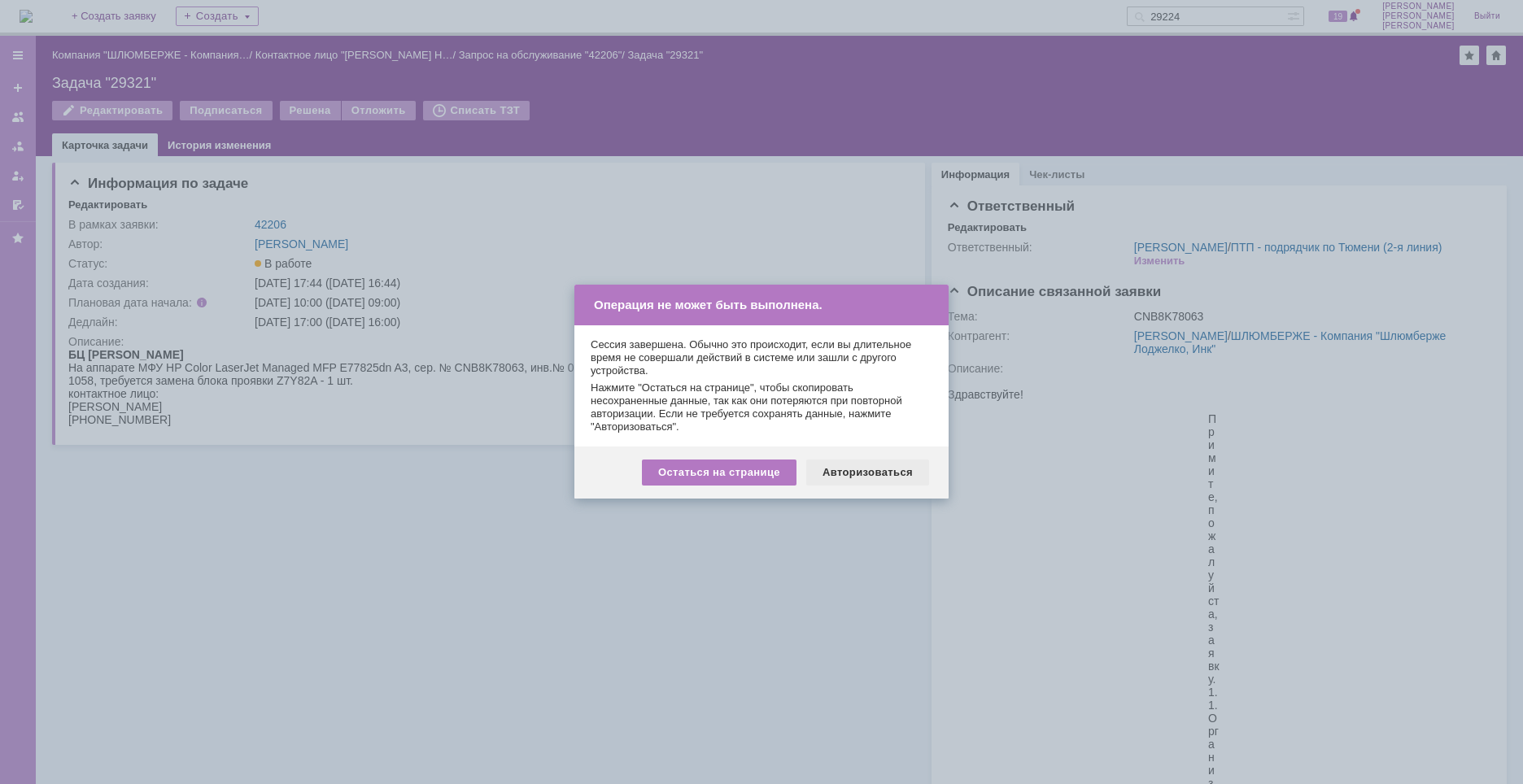
click at [875, 468] on div "Авторизоваться" at bounding box center [868, 472] width 122 height 26
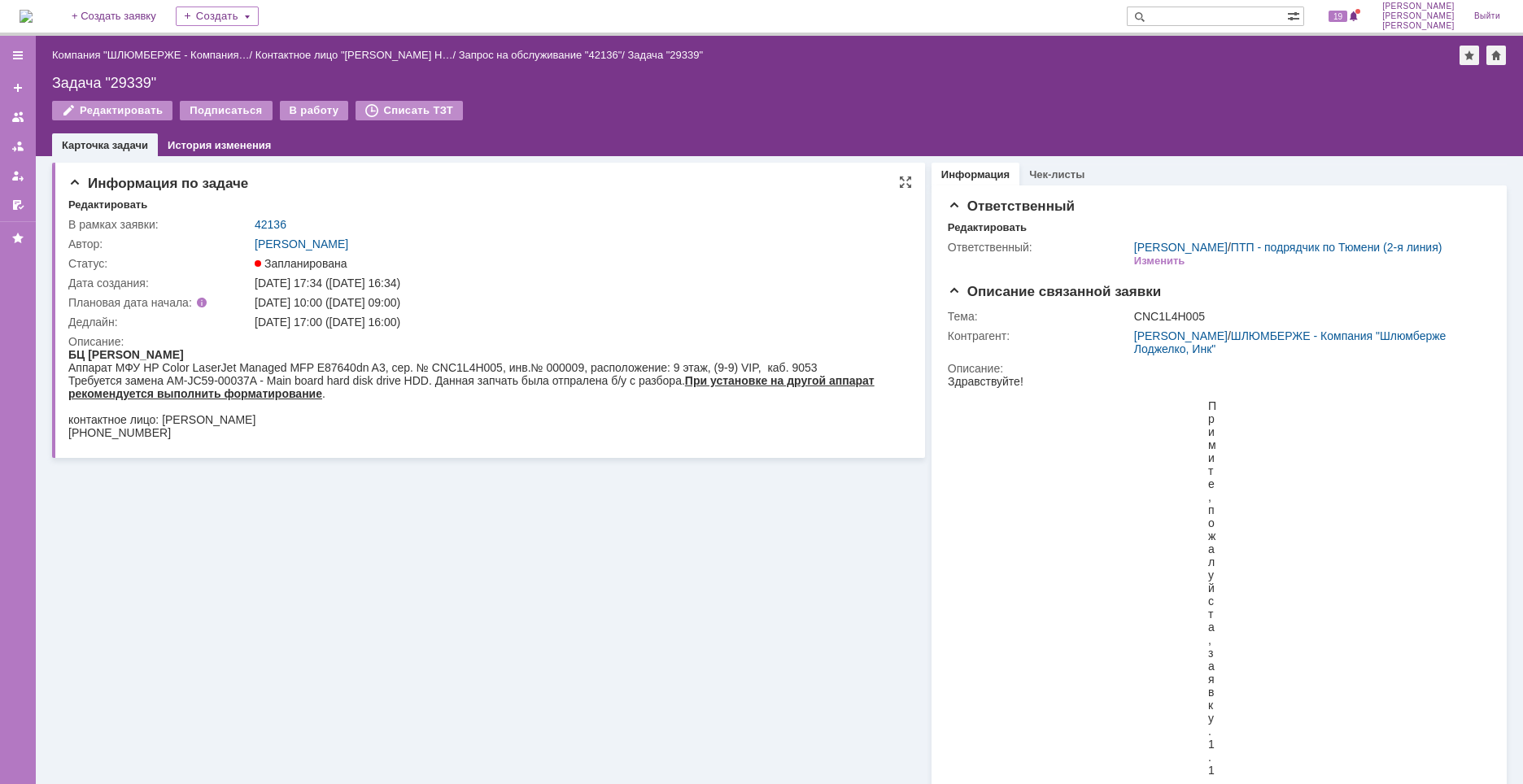
click at [490, 368] on div "Аппарат МФУ HP Color LaserJet Managed MFP E87640dn A3, сер. № CNC1L4H005, инв.№…" at bounding box center [486, 368] width 834 height 13
copy div "CNC1L4H005"
click at [1200, 19] on input "text" at bounding box center [1207, 17] width 160 height 20
paste input "29224"
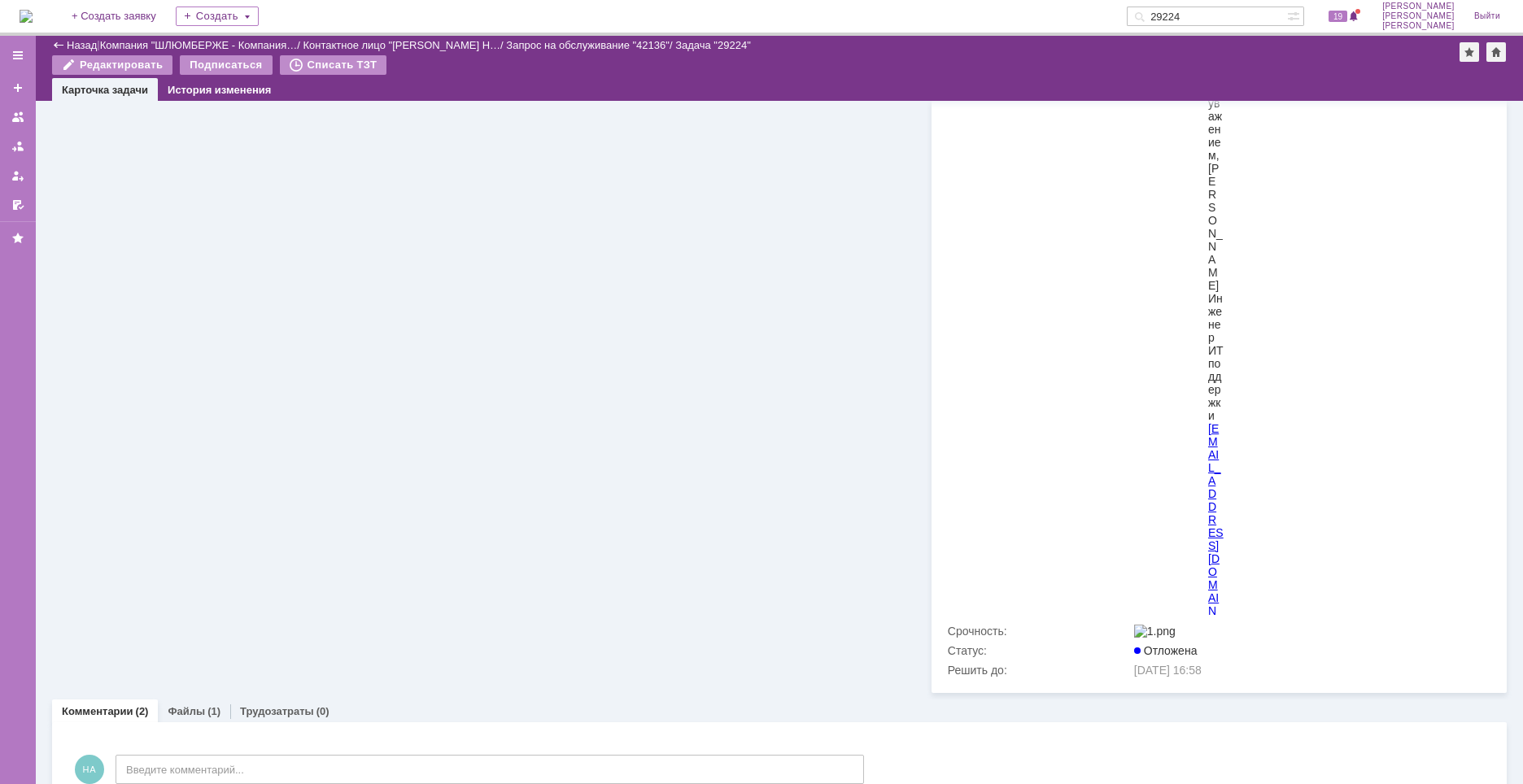
scroll to position [2894, 0]
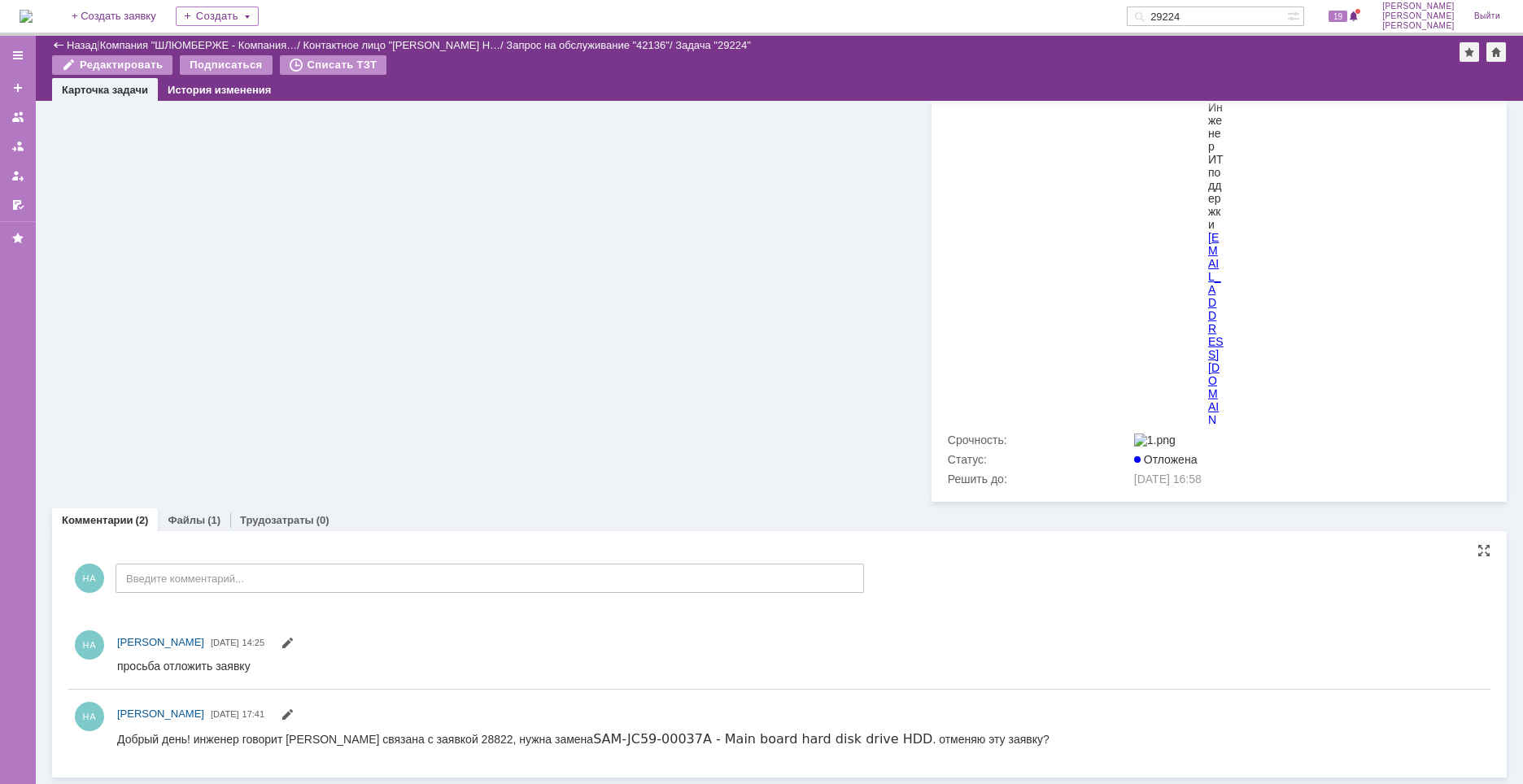
click at [434, 745] on div "Добрый день! инженер говорит ошибка связана с заявкой 28822, нужна замена SAM-J…" at bounding box center [583, 738] width 932 height 16
copy div "28822"
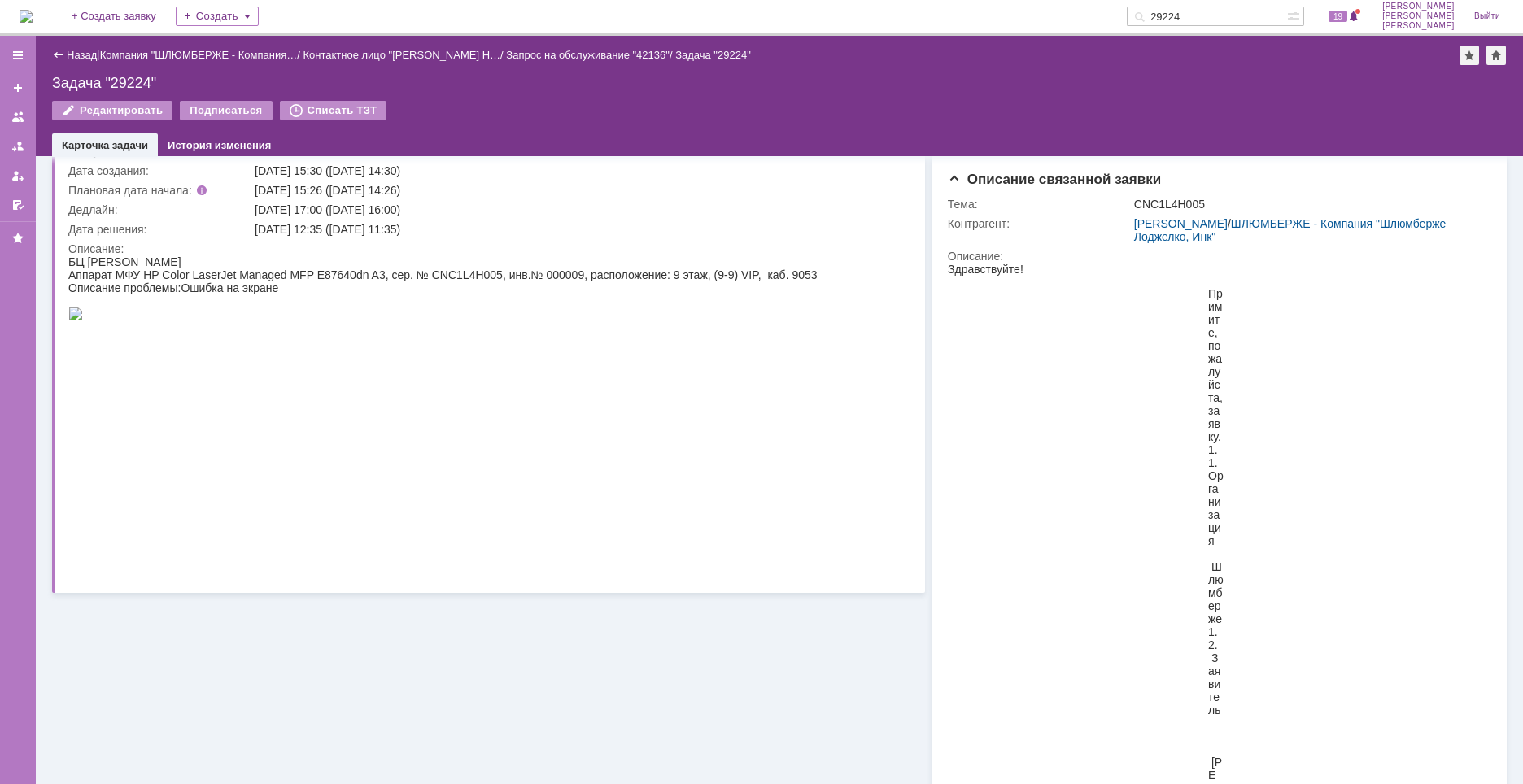
scroll to position [0, 0]
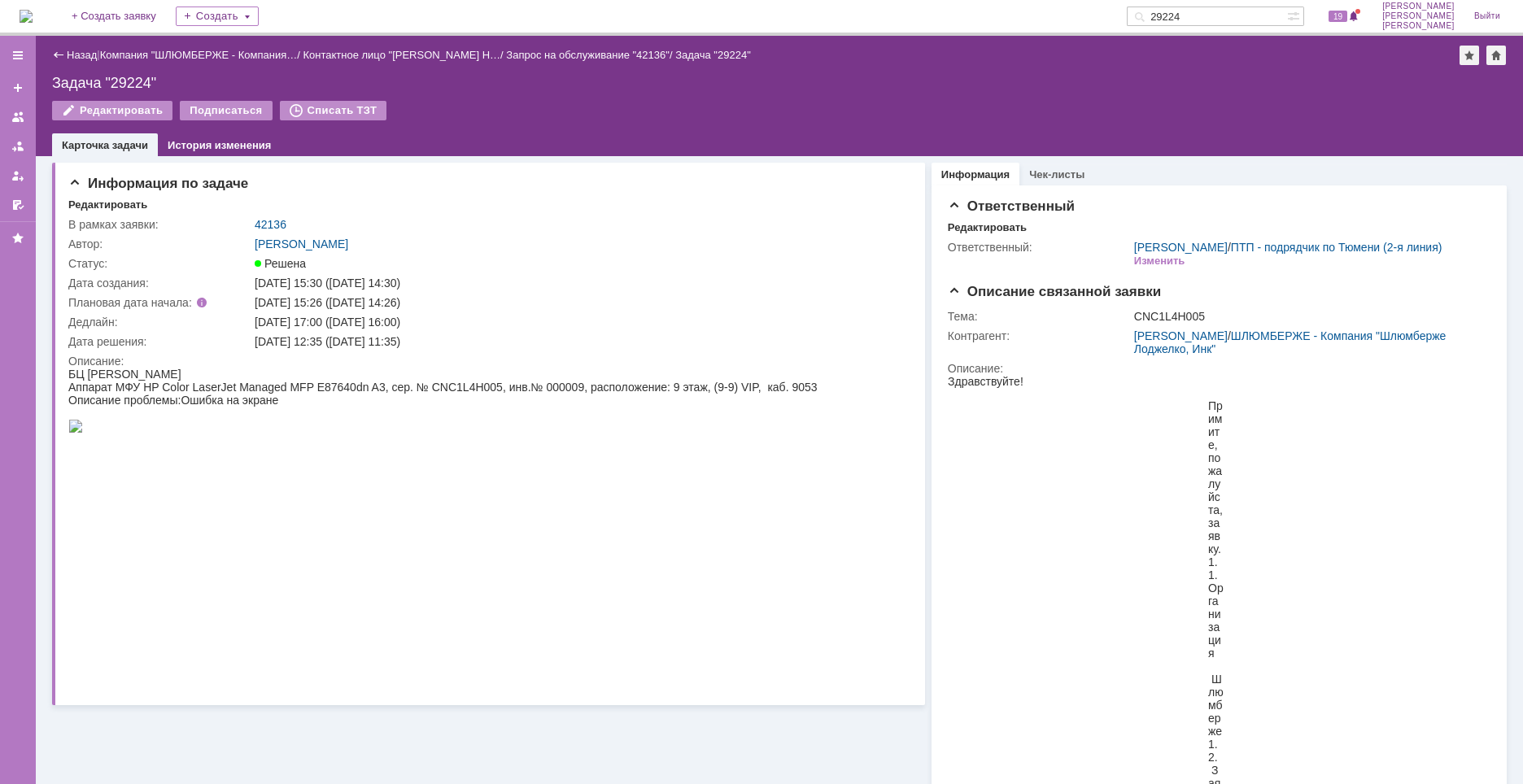
drag, startPoint x: 1179, startPoint y: 7, endPoint x: 1138, endPoint y: 7, distance: 41.0
click at [1138, 7] on div "На домашнюю + Создать заявку Создать 29224 19 Найденова Анастасия Дмитриевна Вы…" at bounding box center [761, 17] width 1523 height 36
paste input "8822"
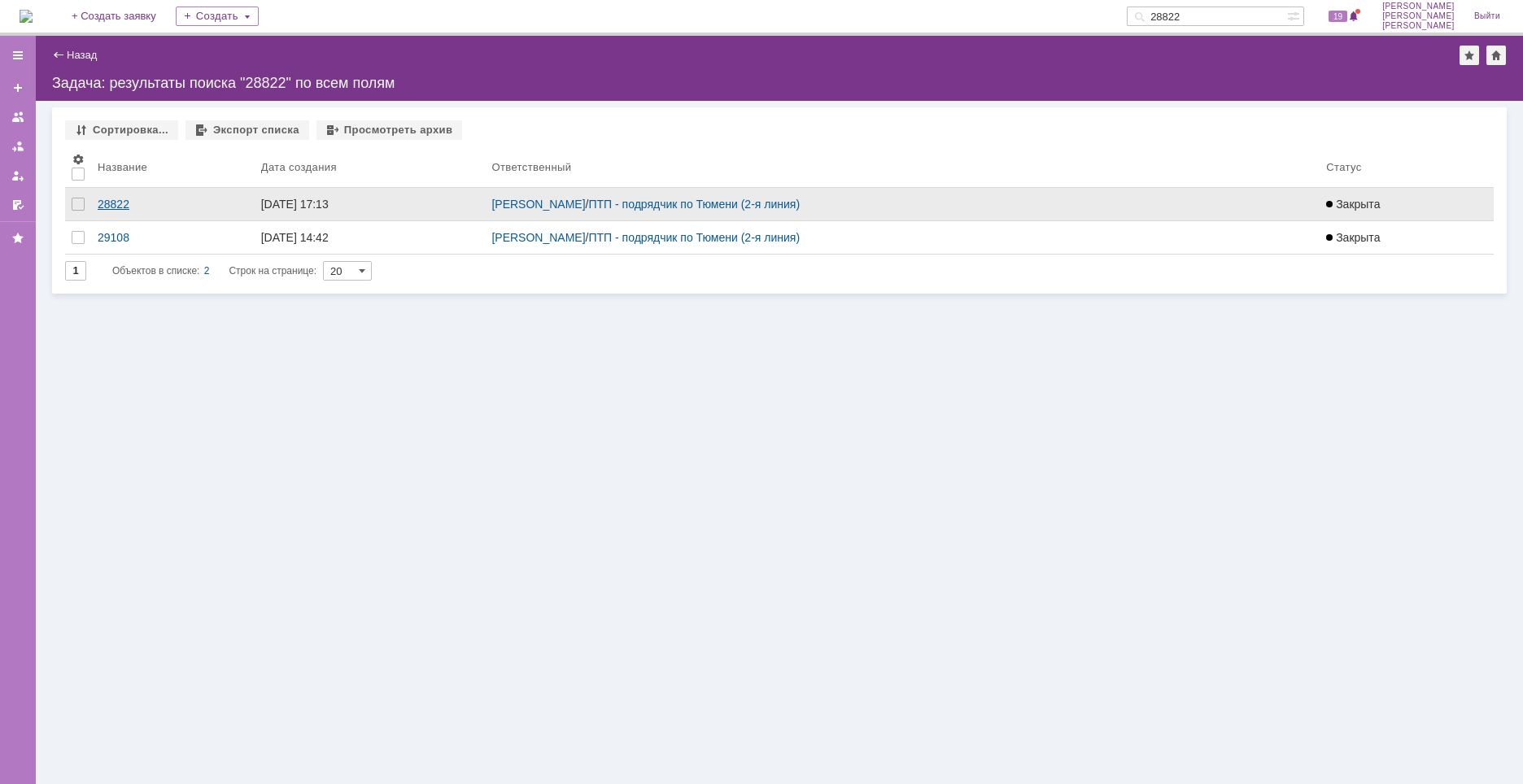
click at [136, 206] on div "28822" at bounding box center [173, 204] width 151 height 13
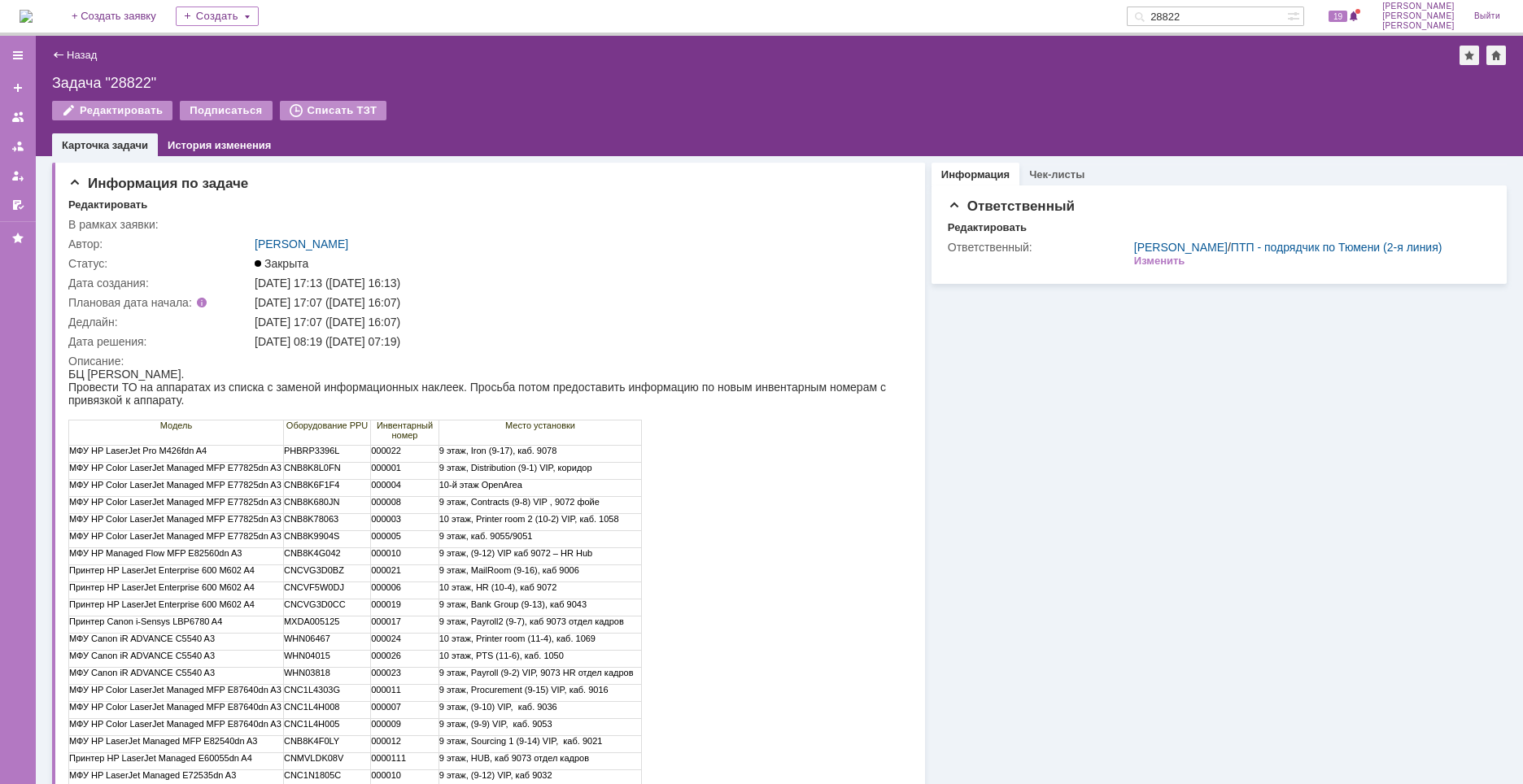
click at [1267, 15] on input "28822" at bounding box center [1207, 17] width 160 height 20
paste input "9224"
type input "29224"
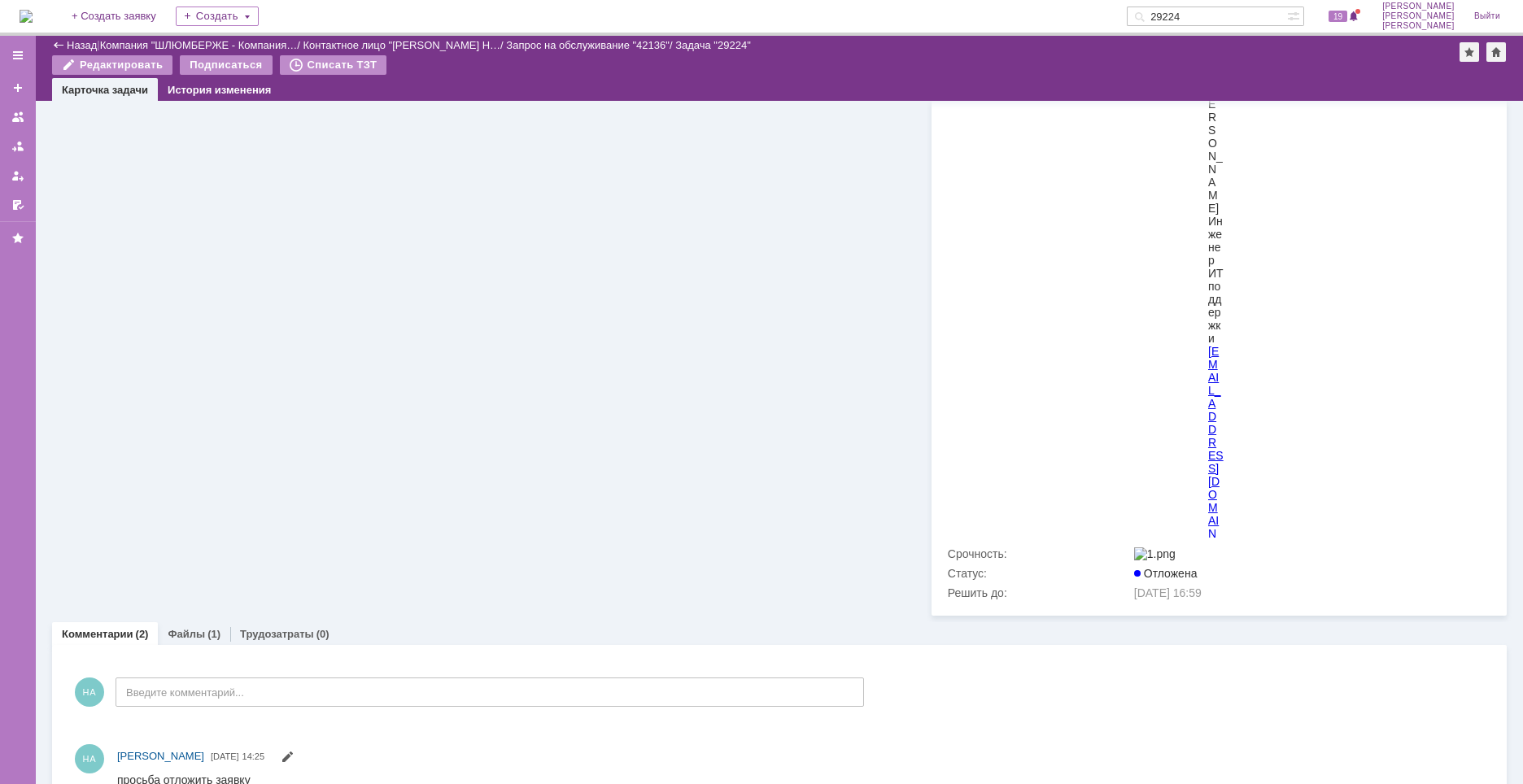
scroll to position [2881, 0]
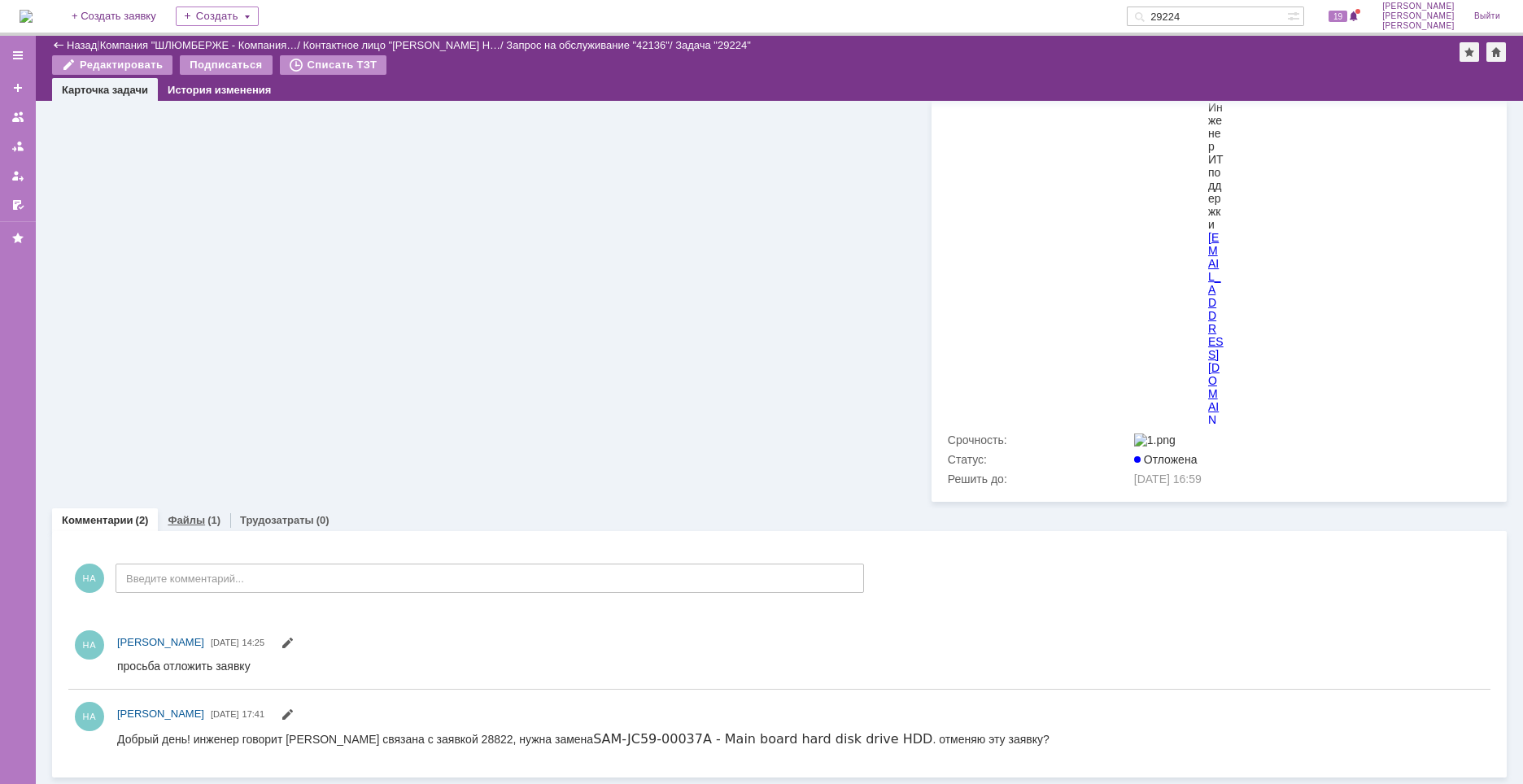
click at [184, 523] on link "Файлы" at bounding box center [186, 520] width 37 height 12
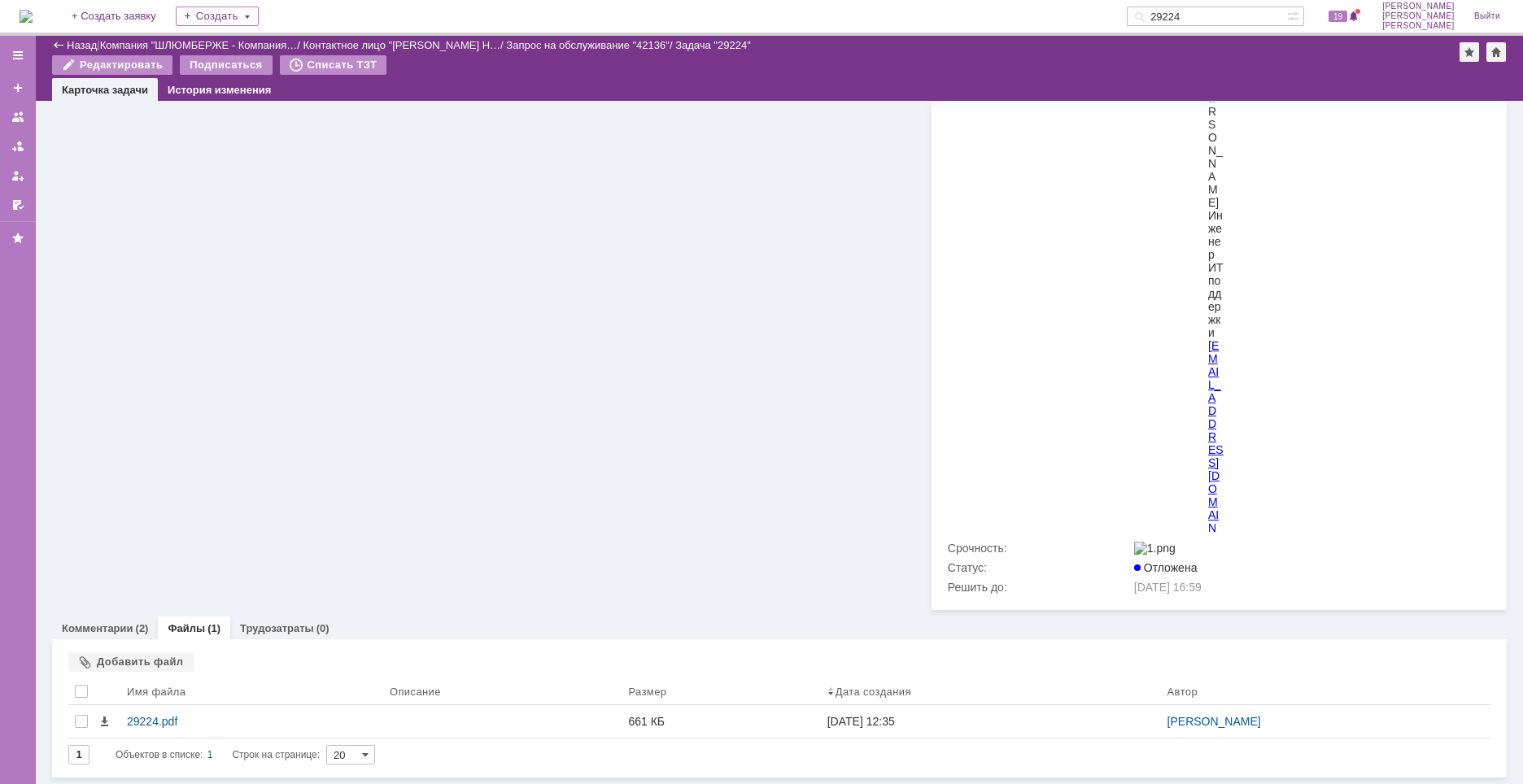
scroll to position [2773, 0]
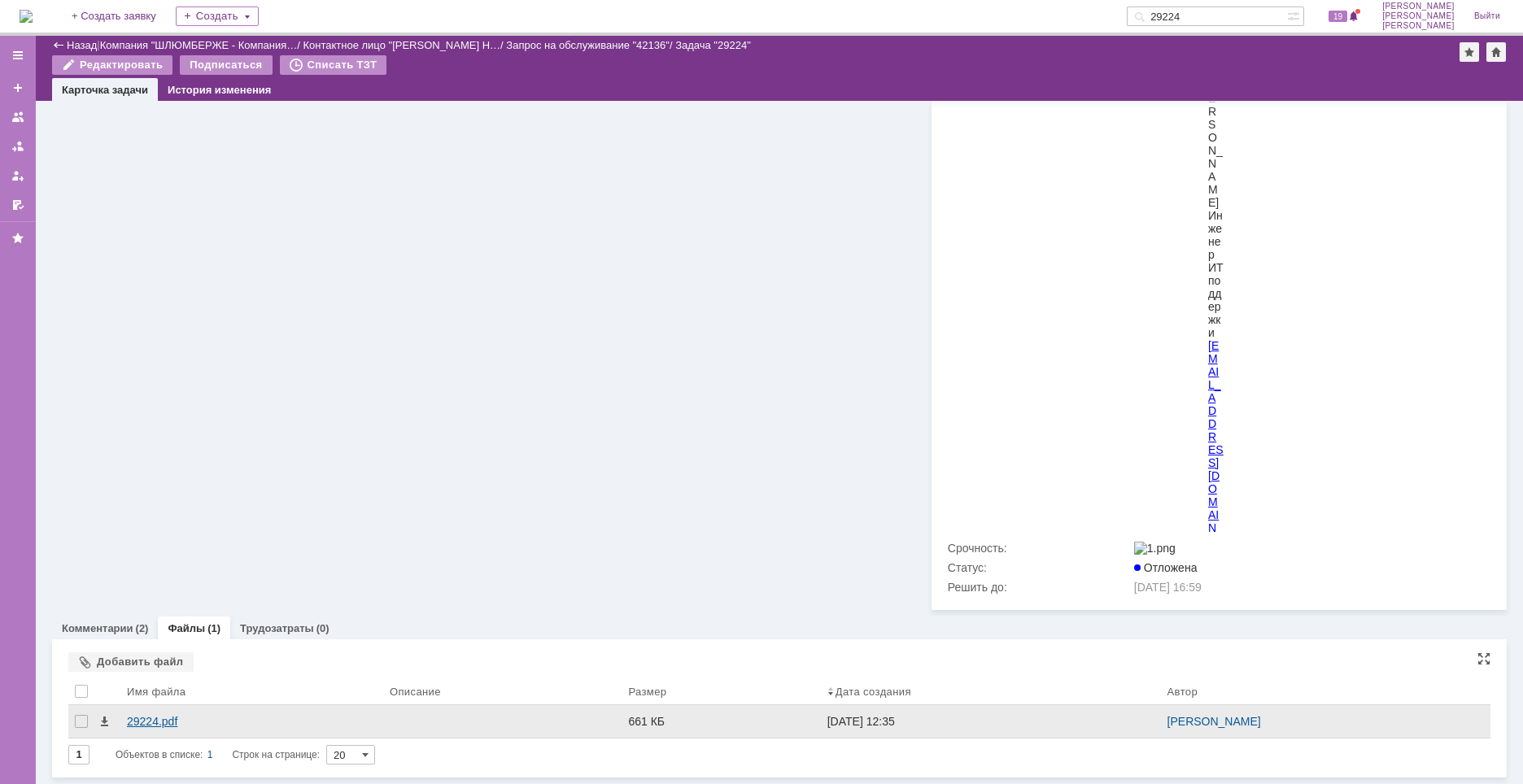
click at [150, 721] on div "29224.pdf" at bounding box center [251, 721] width 250 height 13
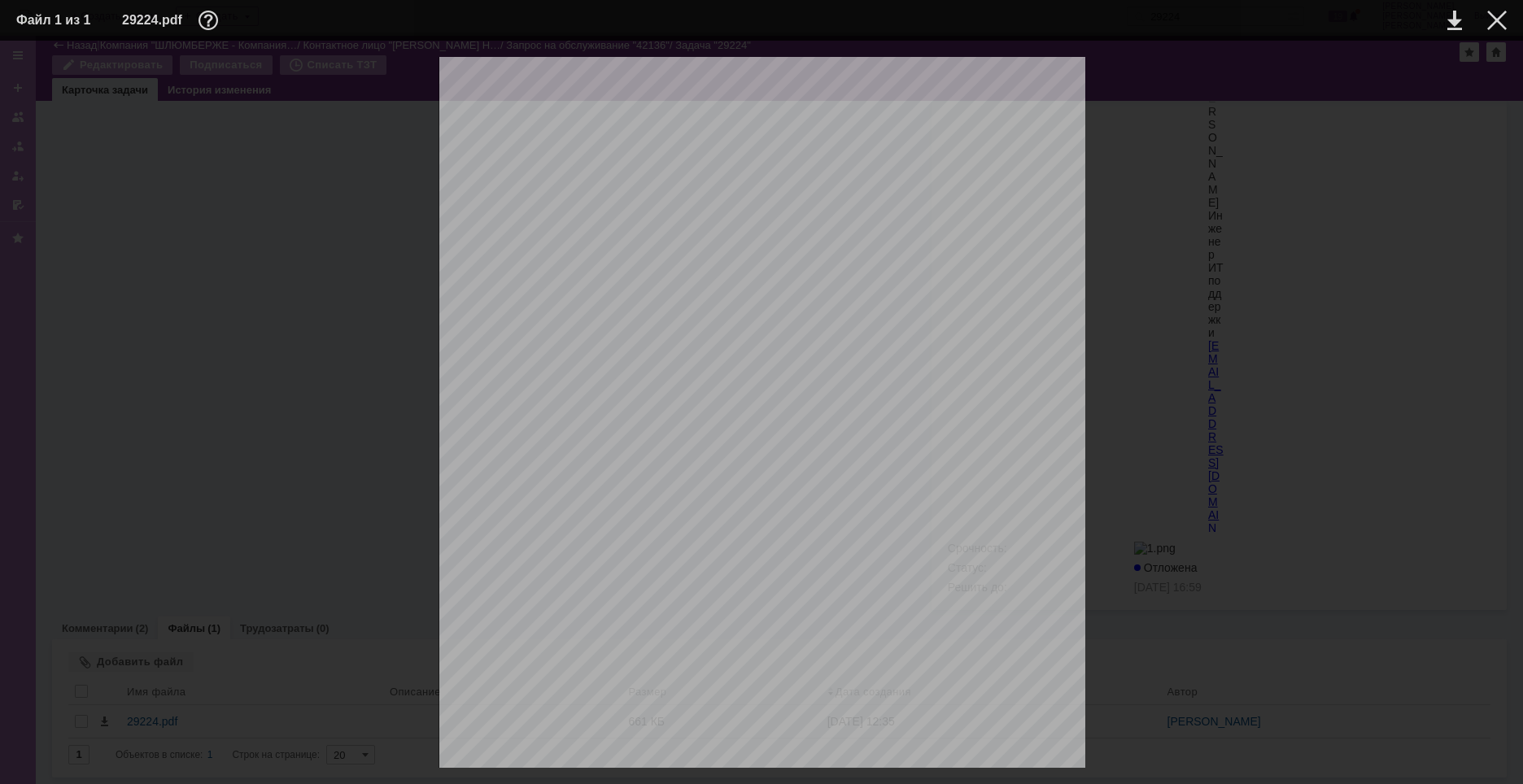
scroll to position [0, 0]
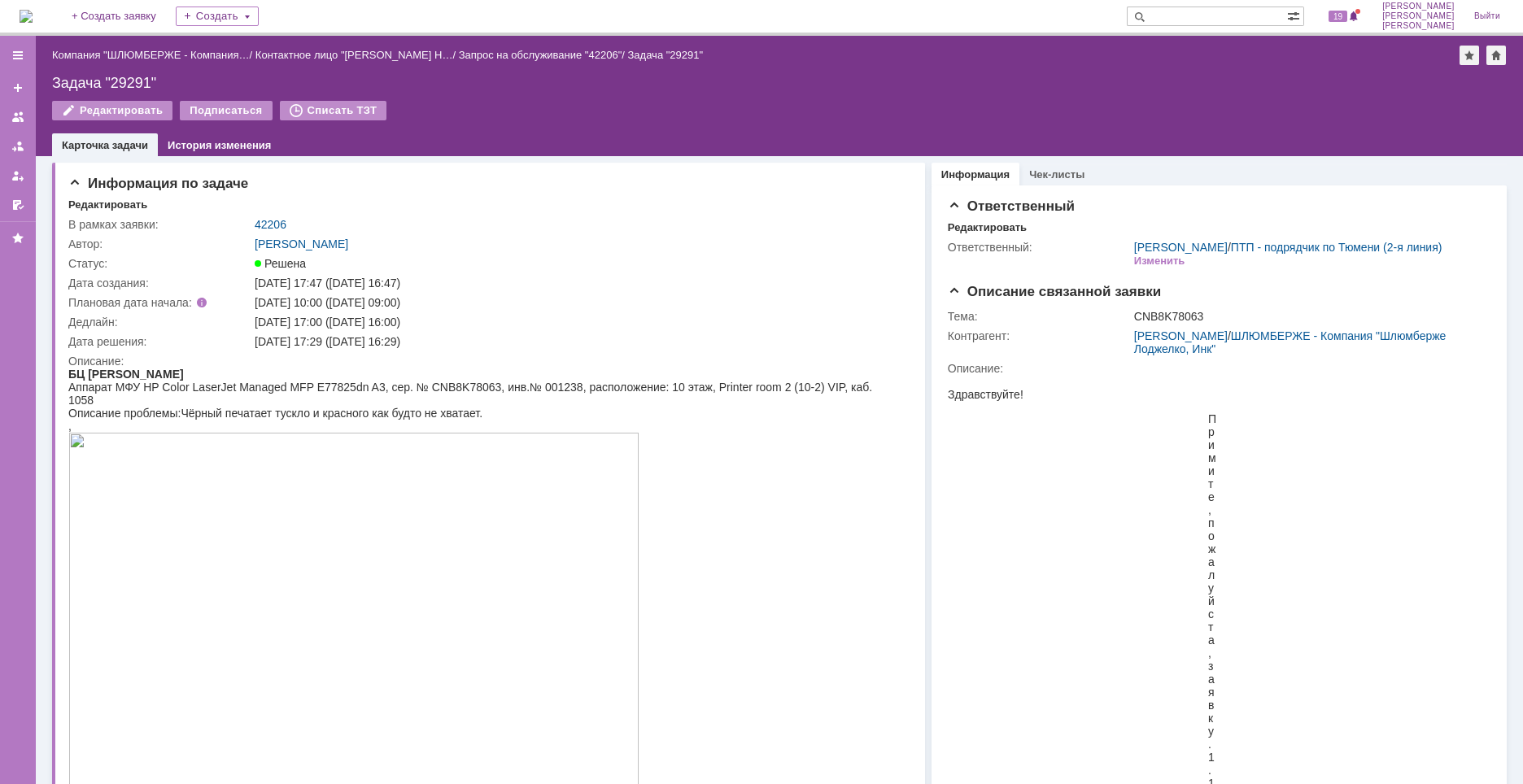
click at [32, 12] on img at bounding box center [26, 17] width 13 height 13
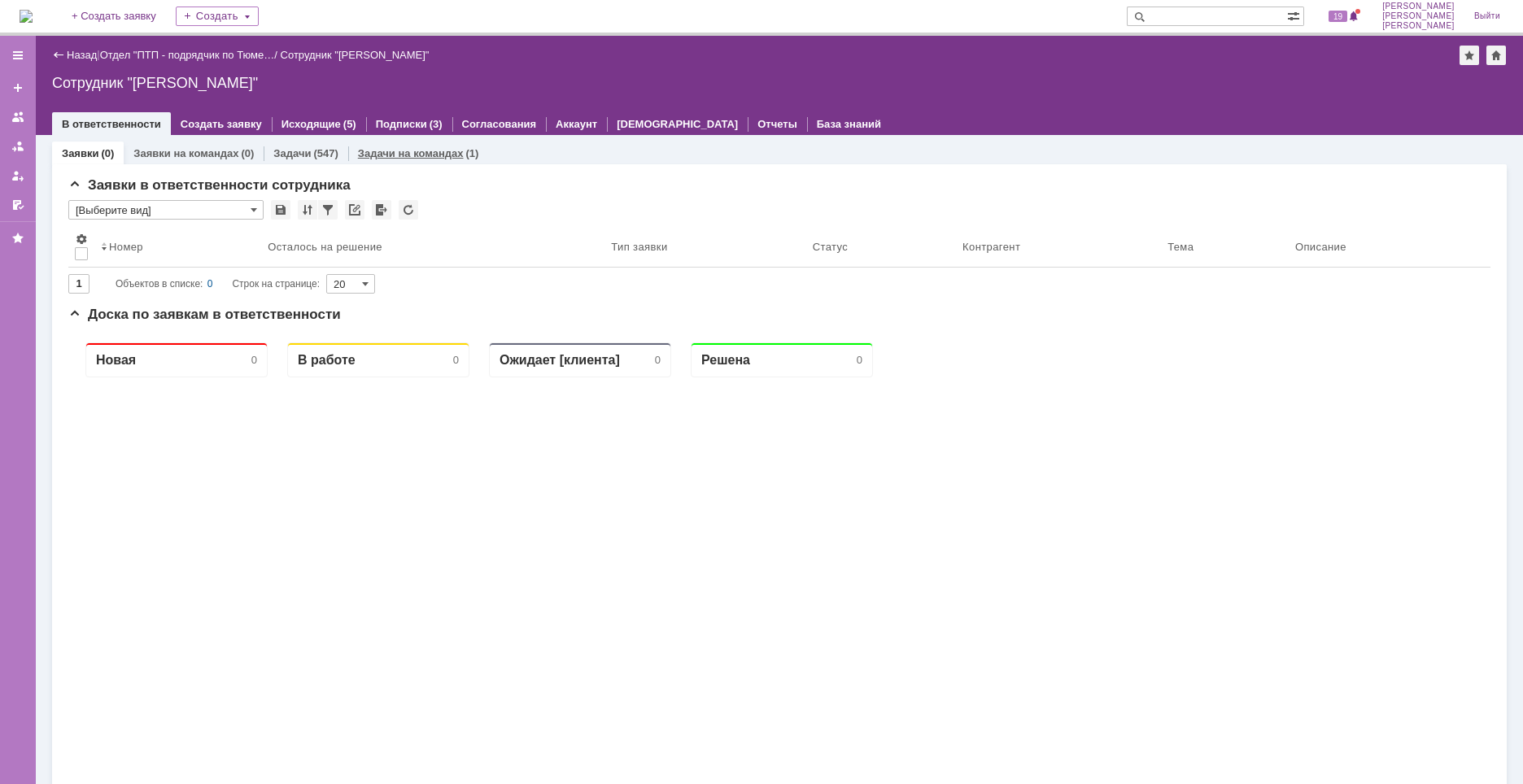
click at [436, 157] on link "Задачи на командах" at bounding box center [411, 153] width 106 height 12
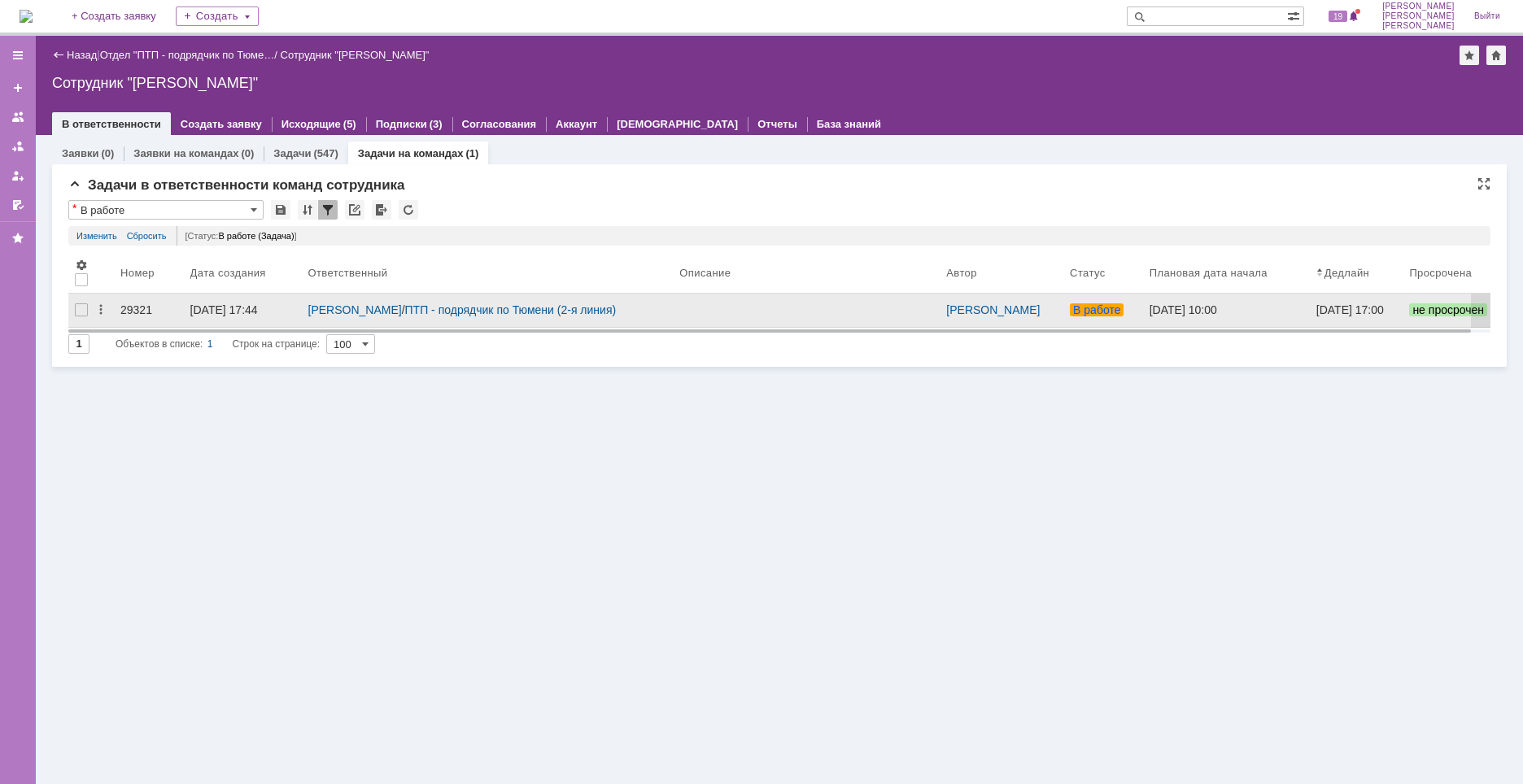
click at [128, 309] on div "29321" at bounding box center [149, 310] width 57 height 13
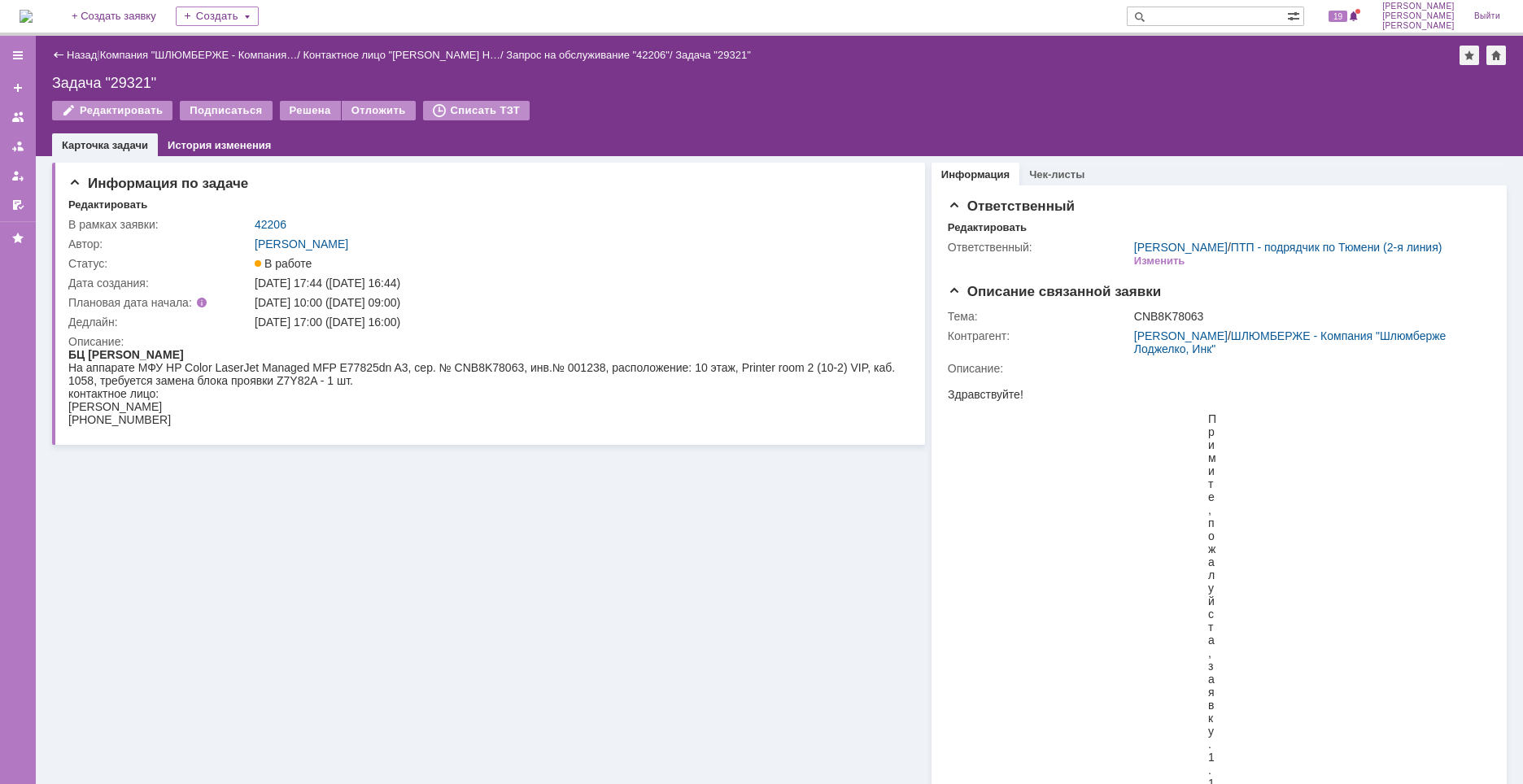
click at [1227, 21] on input "text" at bounding box center [1207, 17] width 160 height 20
paste input "29224"
type input "29224"
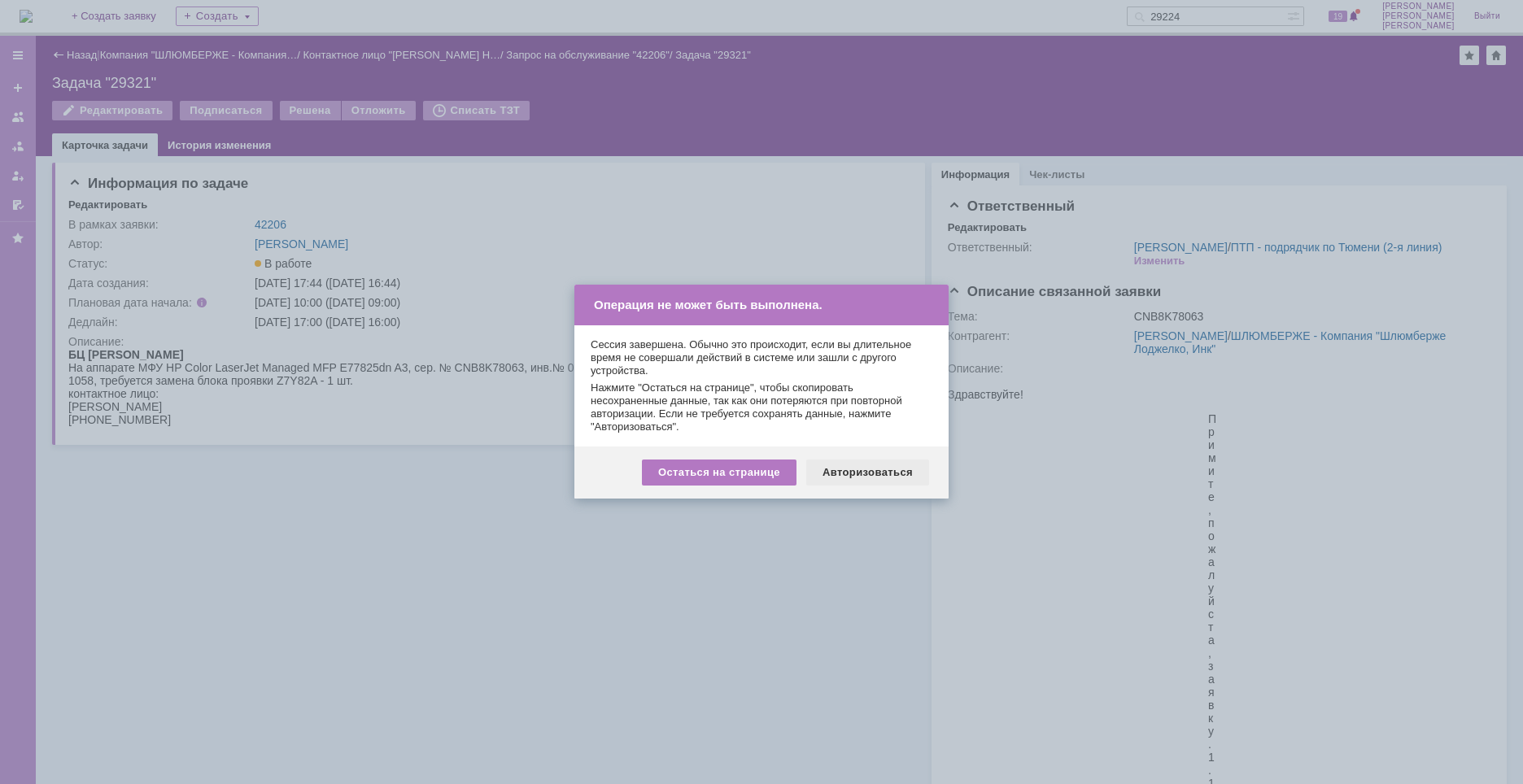
click at [862, 466] on div "Авторизоваться" at bounding box center [868, 472] width 122 height 26
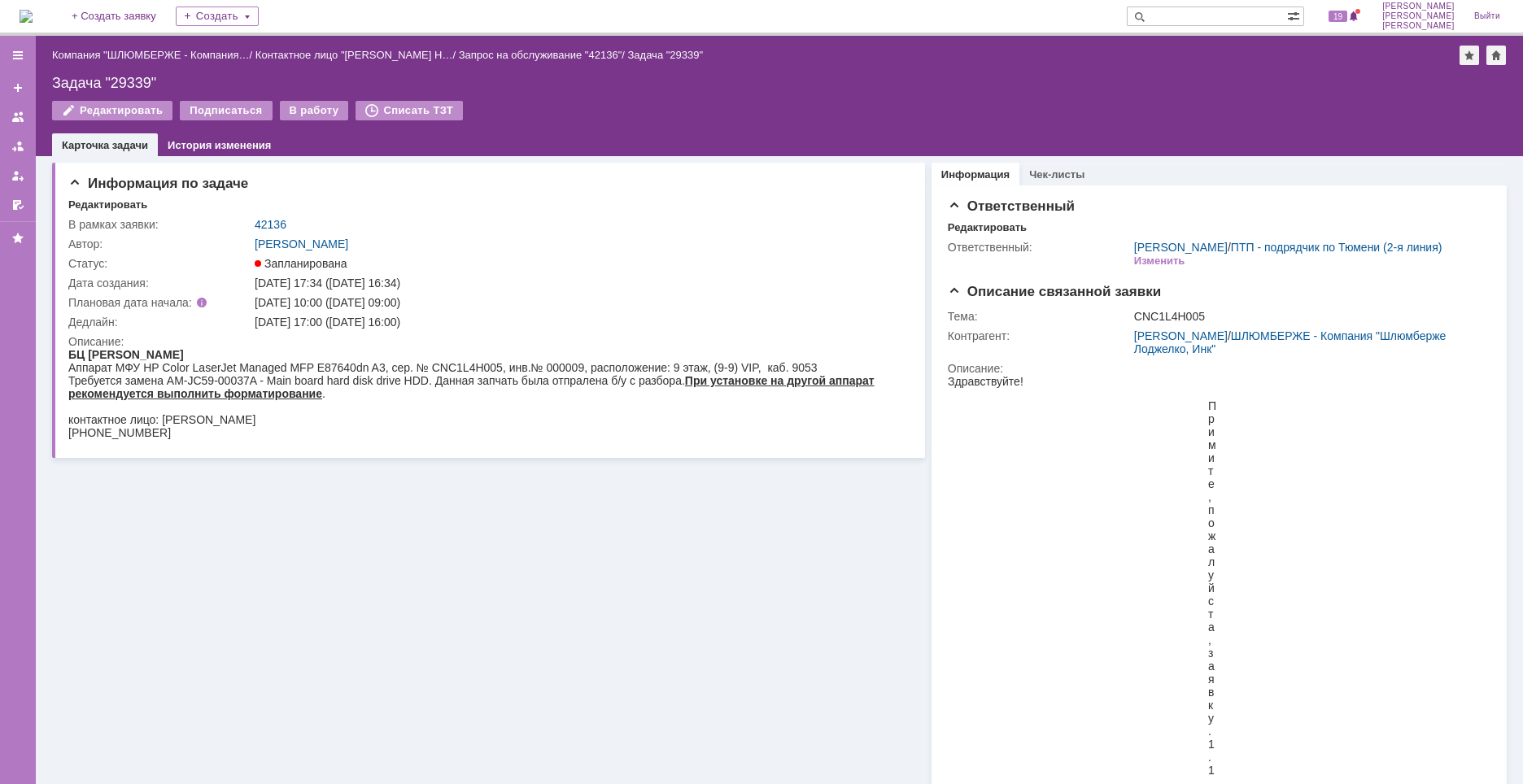
click at [32, 16] on img at bounding box center [26, 17] width 13 height 13
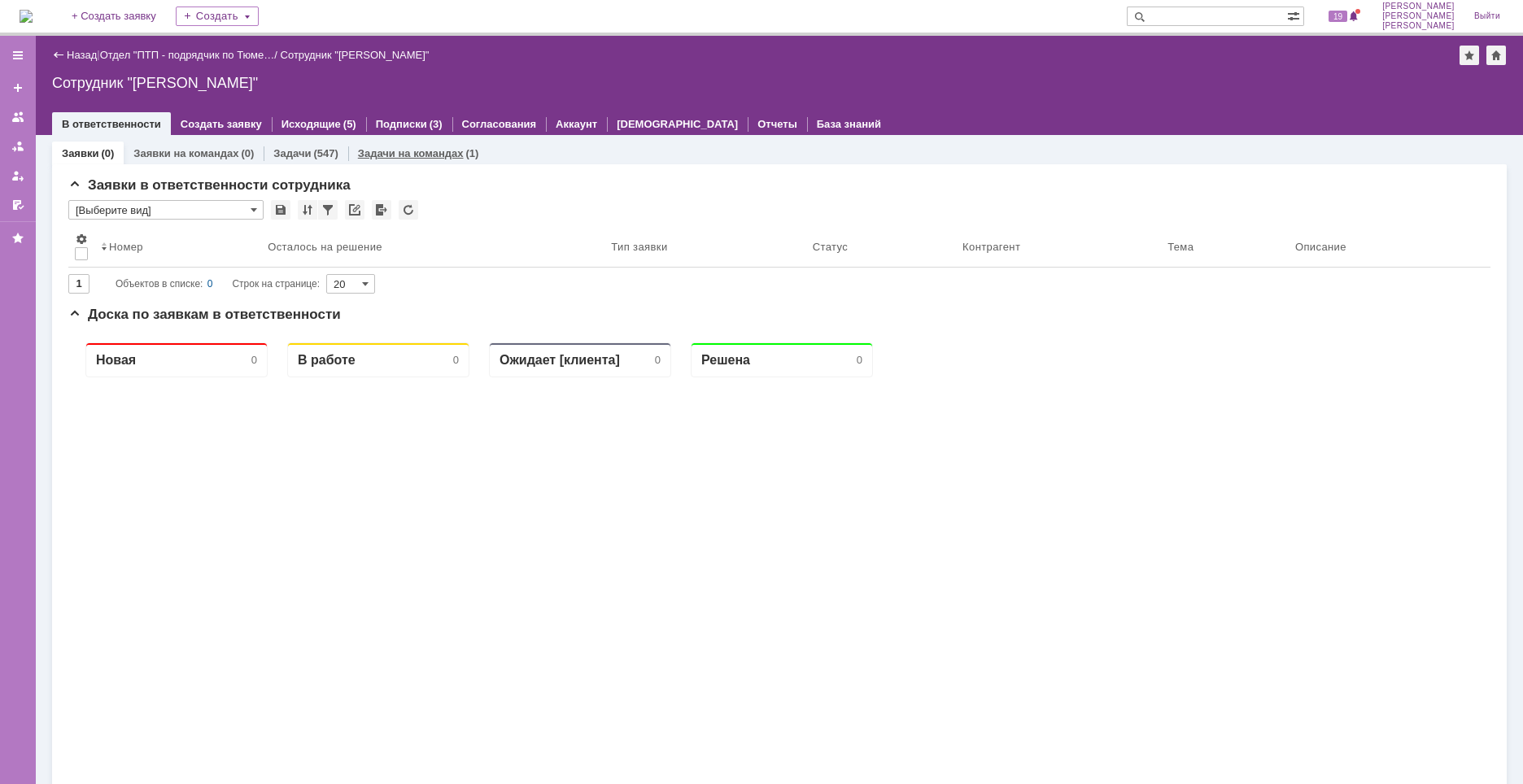
click at [446, 154] on link "Задачи на командах" at bounding box center [411, 153] width 106 height 12
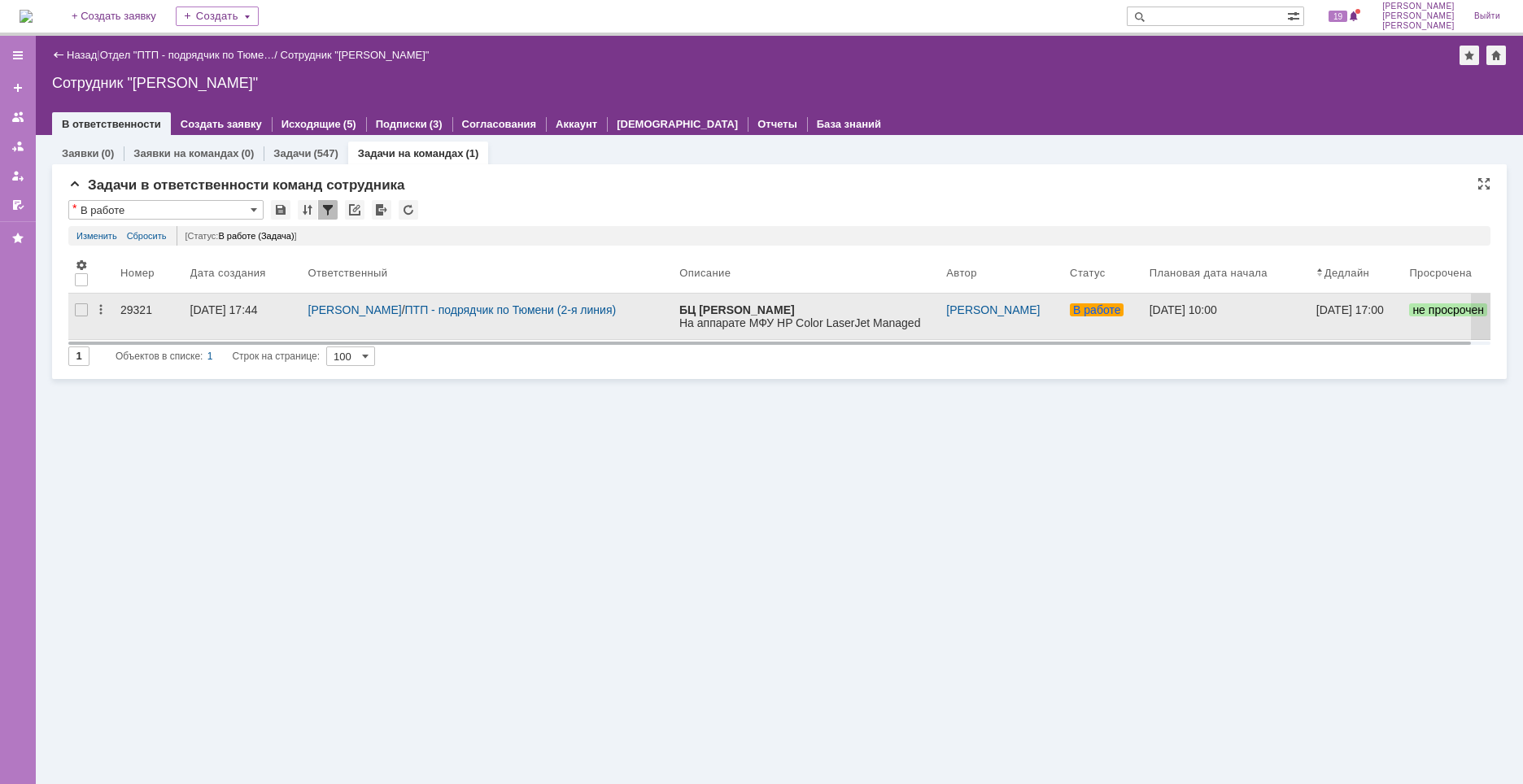
click at [136, 304] on div "29321" at bounding box center [149, 310] width 57 height 13
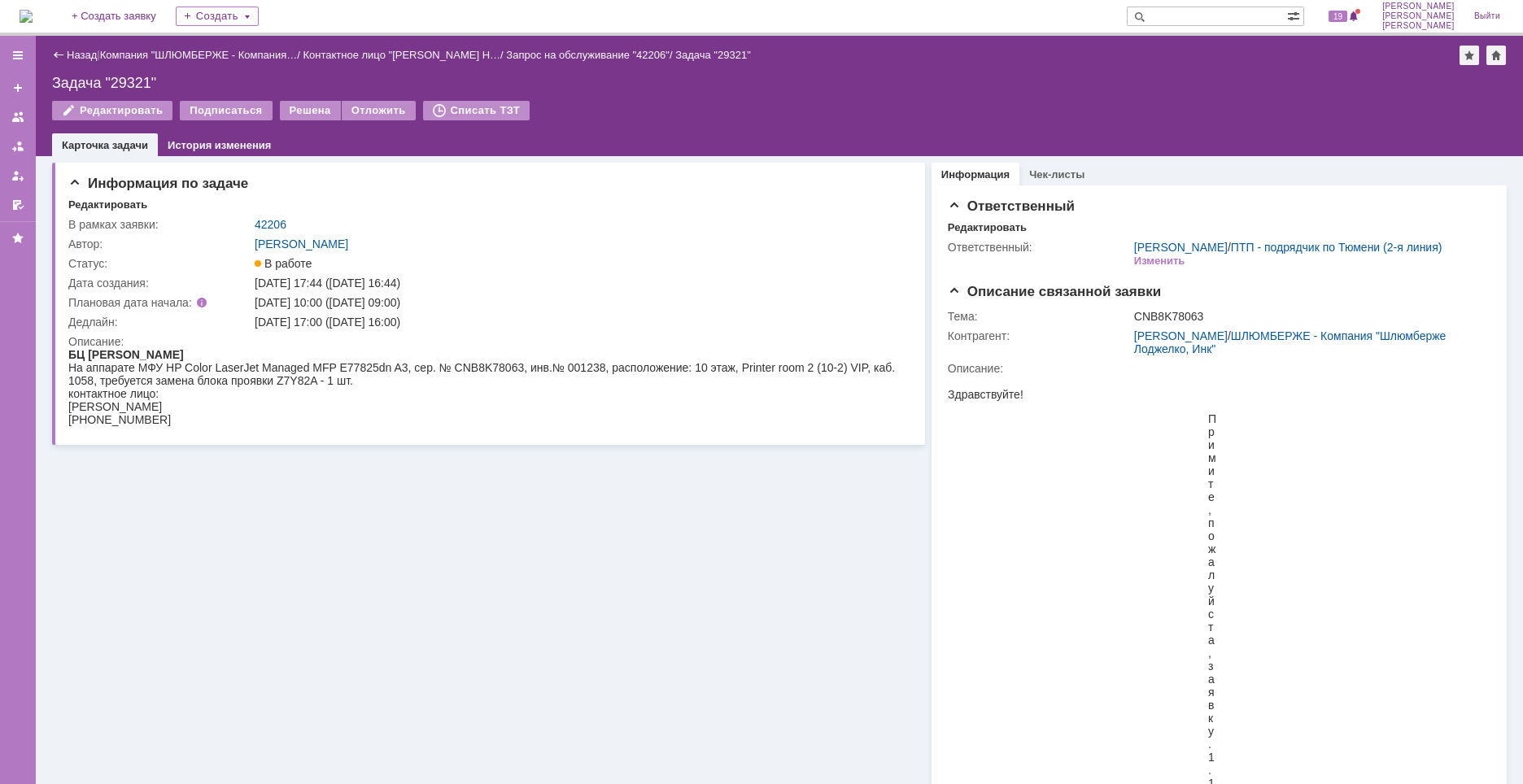
click at [730, 221] on div "42206" at bounding box center [577, 225] width 645 height 13
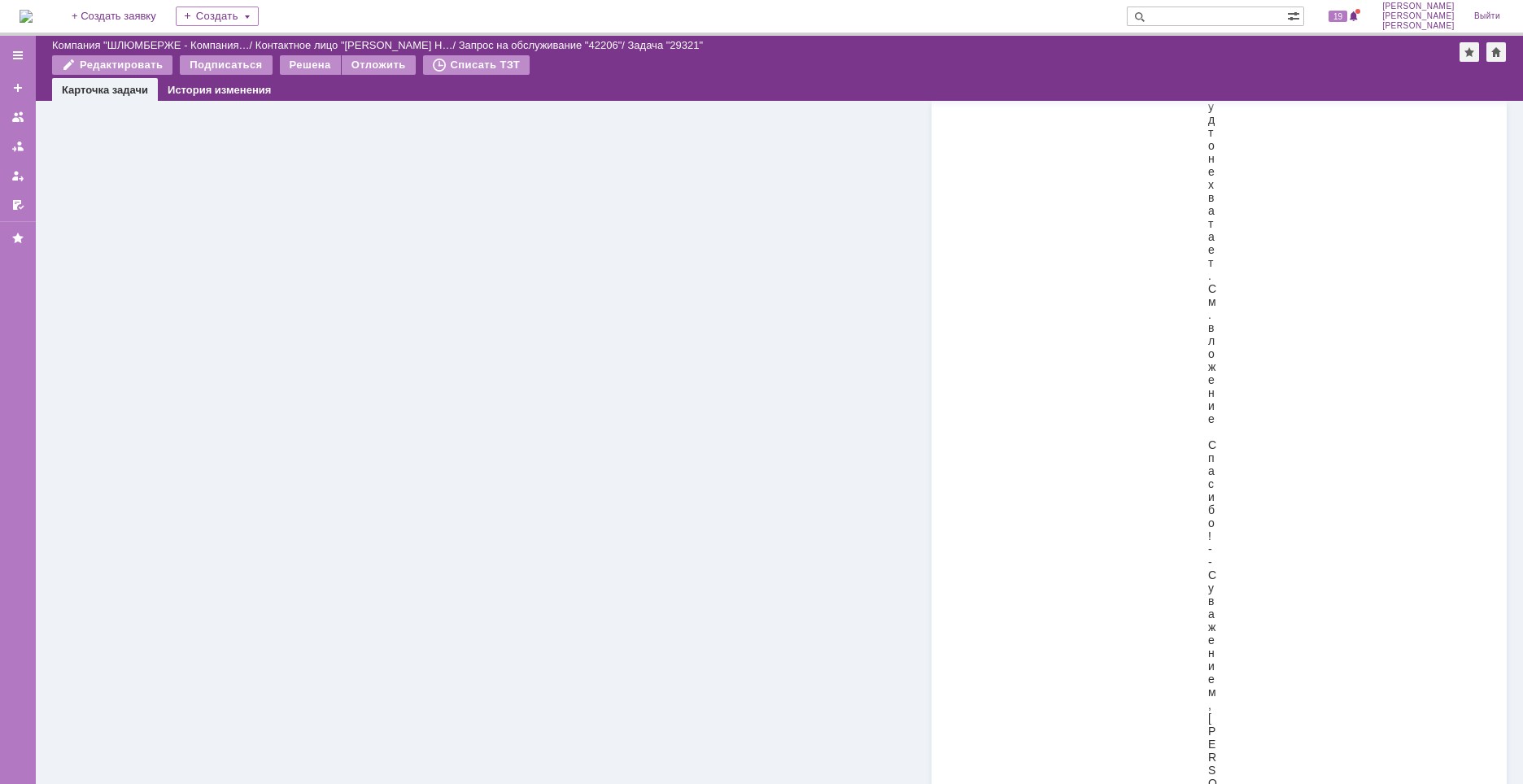
scroll to position [5530, 0]
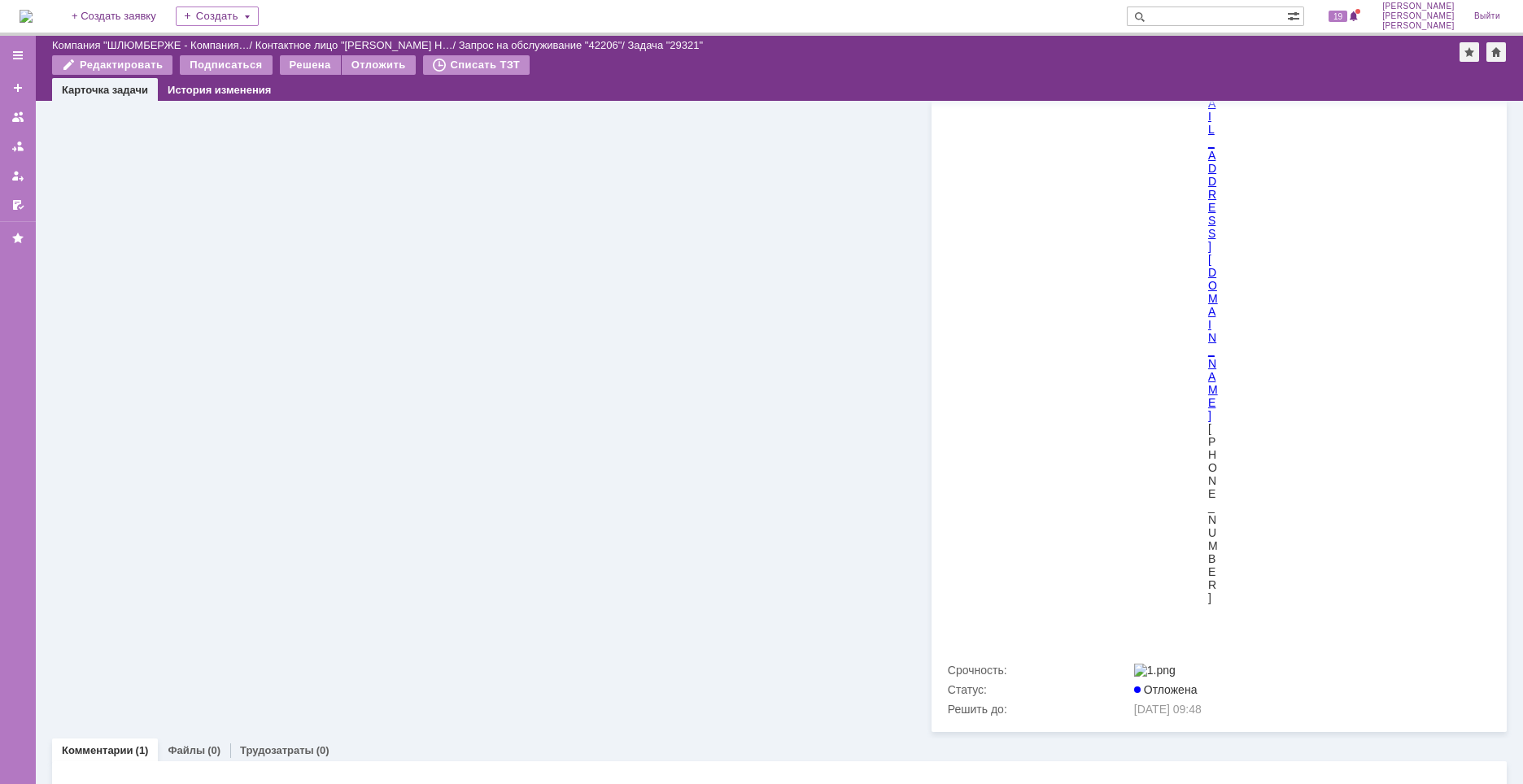
paste input "29224"
type input "29224"
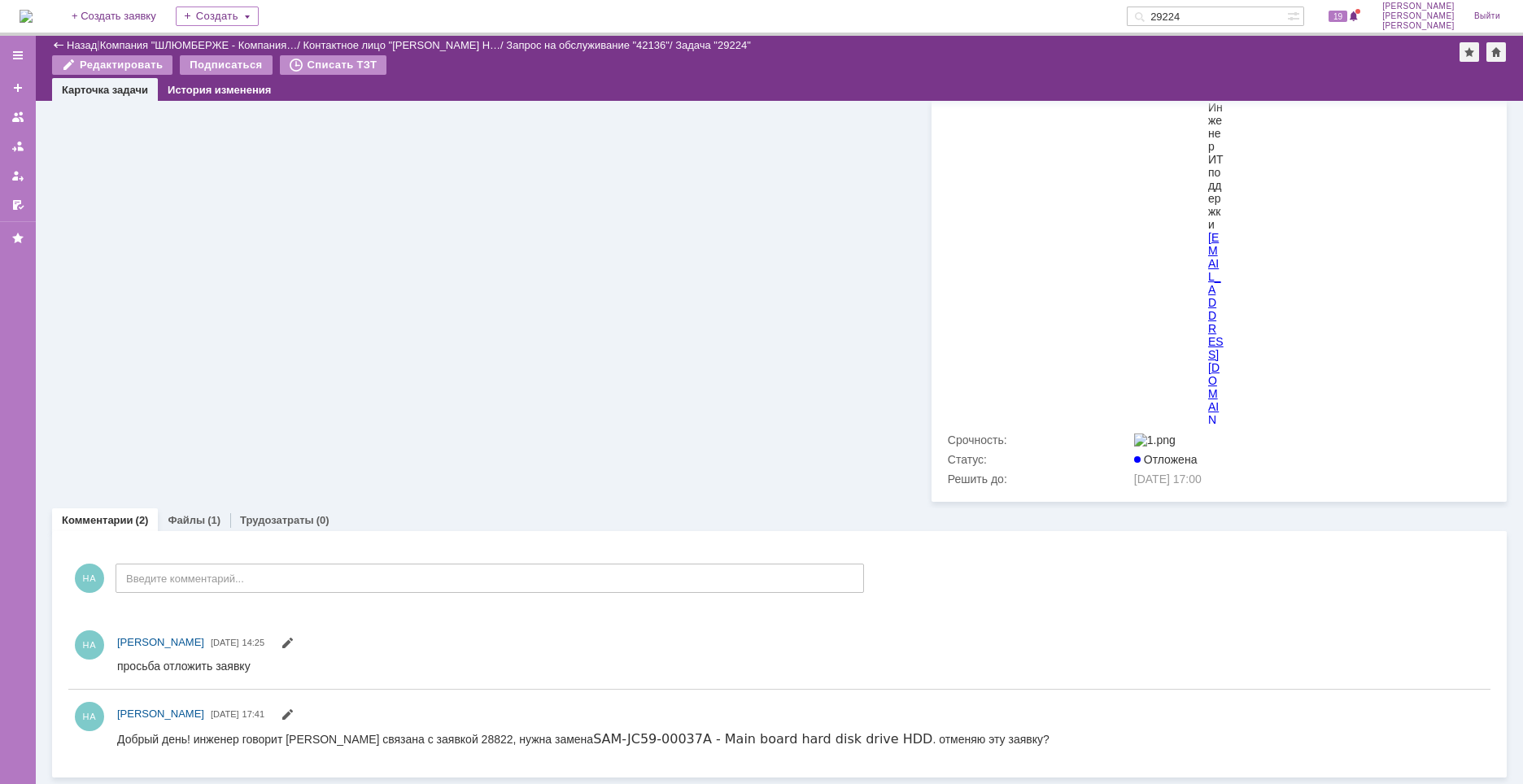
scroll to position [2881, 0]
click at [199, 518] on link "Файлы" at bounding box center [186, 520] width 37 height 12
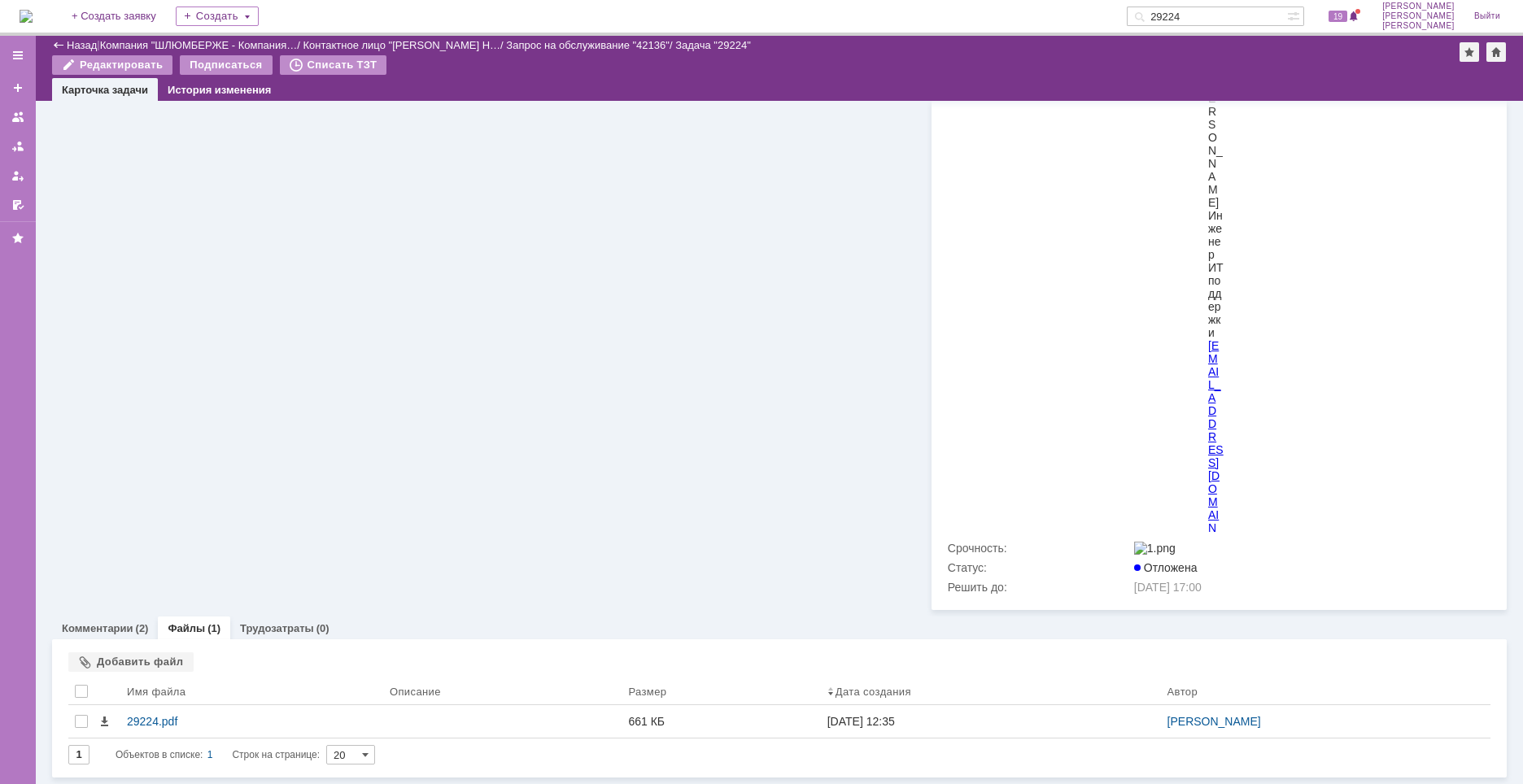
scroll to position [2773, 0]
click at [118, 631] on link "Комментарии" at bounding box center [98, 628] width 72 height 12
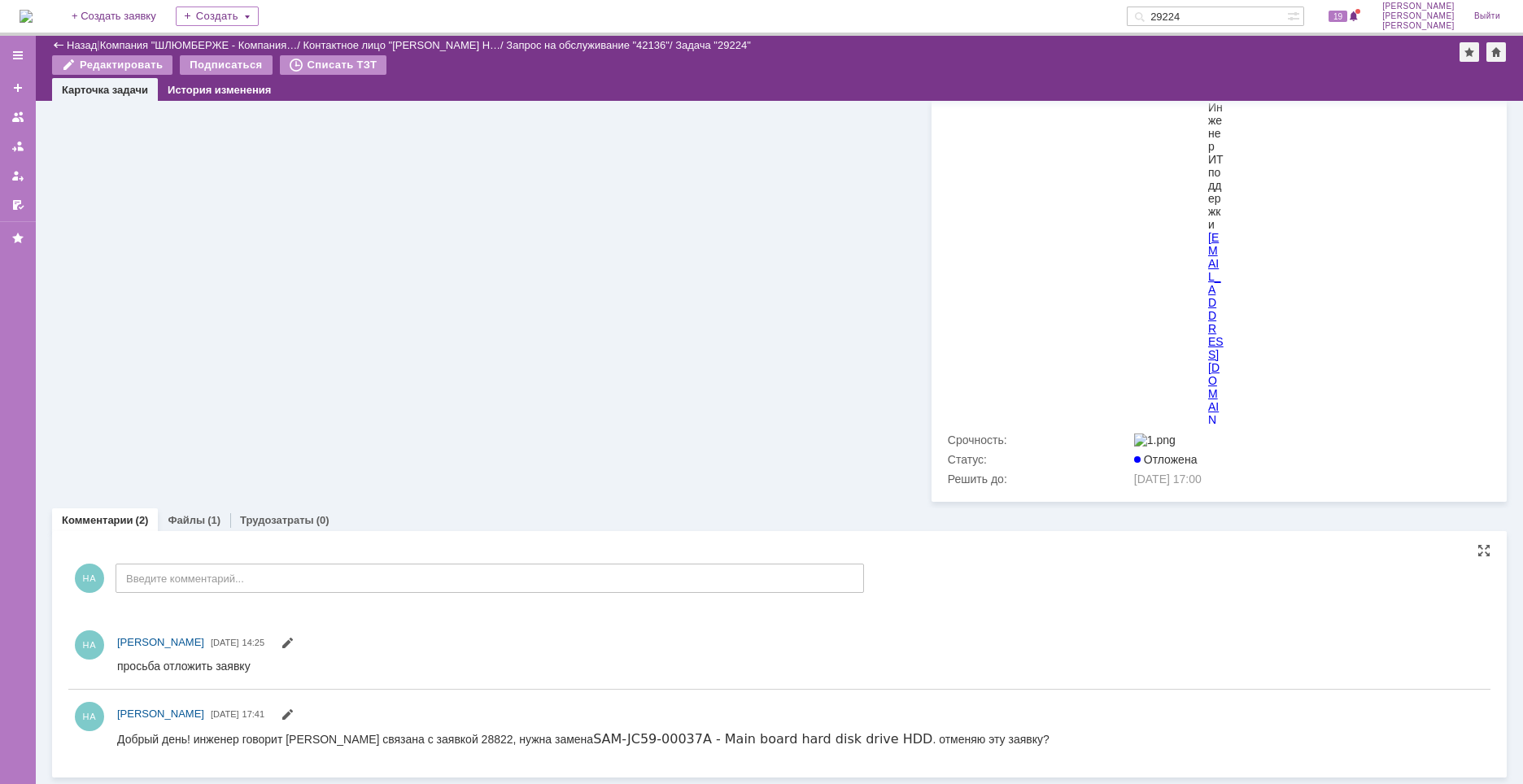
scroll to position [2881, 0]
drag, startPoint x: 431, startPoint y: 741, endPoint x: 458, endPoint y: 741, distance: 27.0
click at [458, 741] on div "Добрый день! инженер говорит ошибка связана с заявкой 28822, нужна замена SAM-J…" at bounding box center [583, 738] width 932 height 16
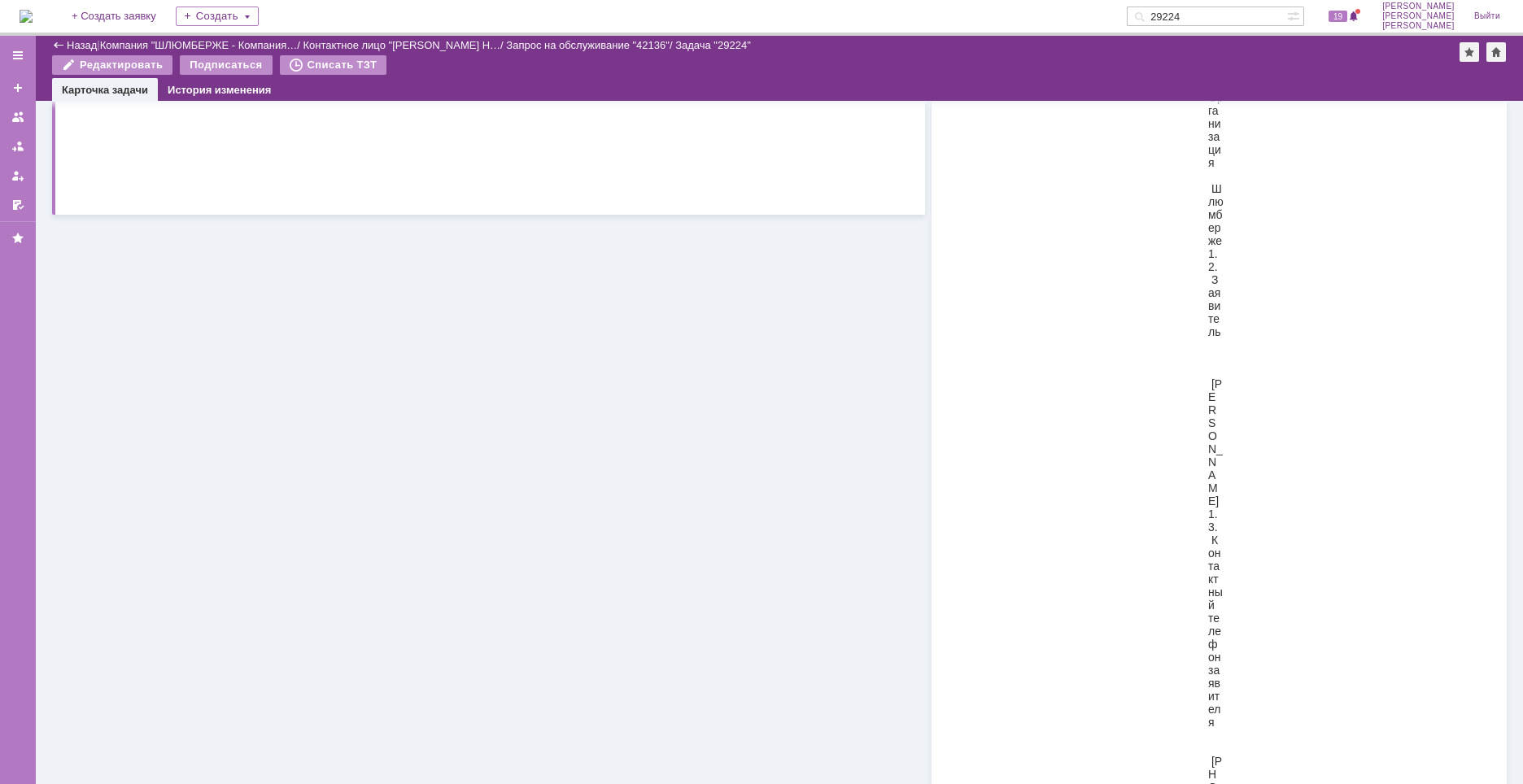
scroll to position [0, 0]
